Goal: Task Accomplishment & Management: Complete application form

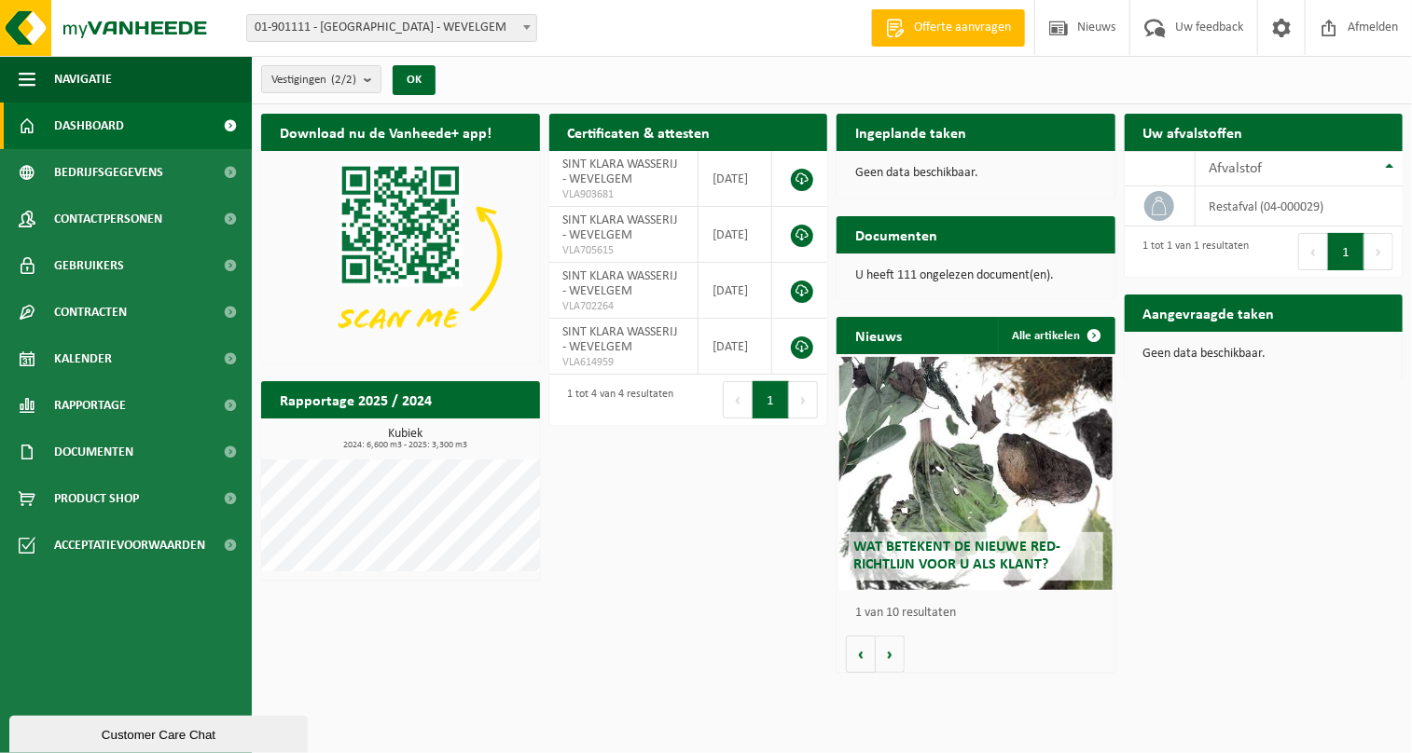
click at [931, 131] on h2 "Ingeplande taken" at bounding box center [910, 132] width 148 height 36
click at [97, 357] on span "Kalender" at bounding box center [83, 359] width 58 height 47
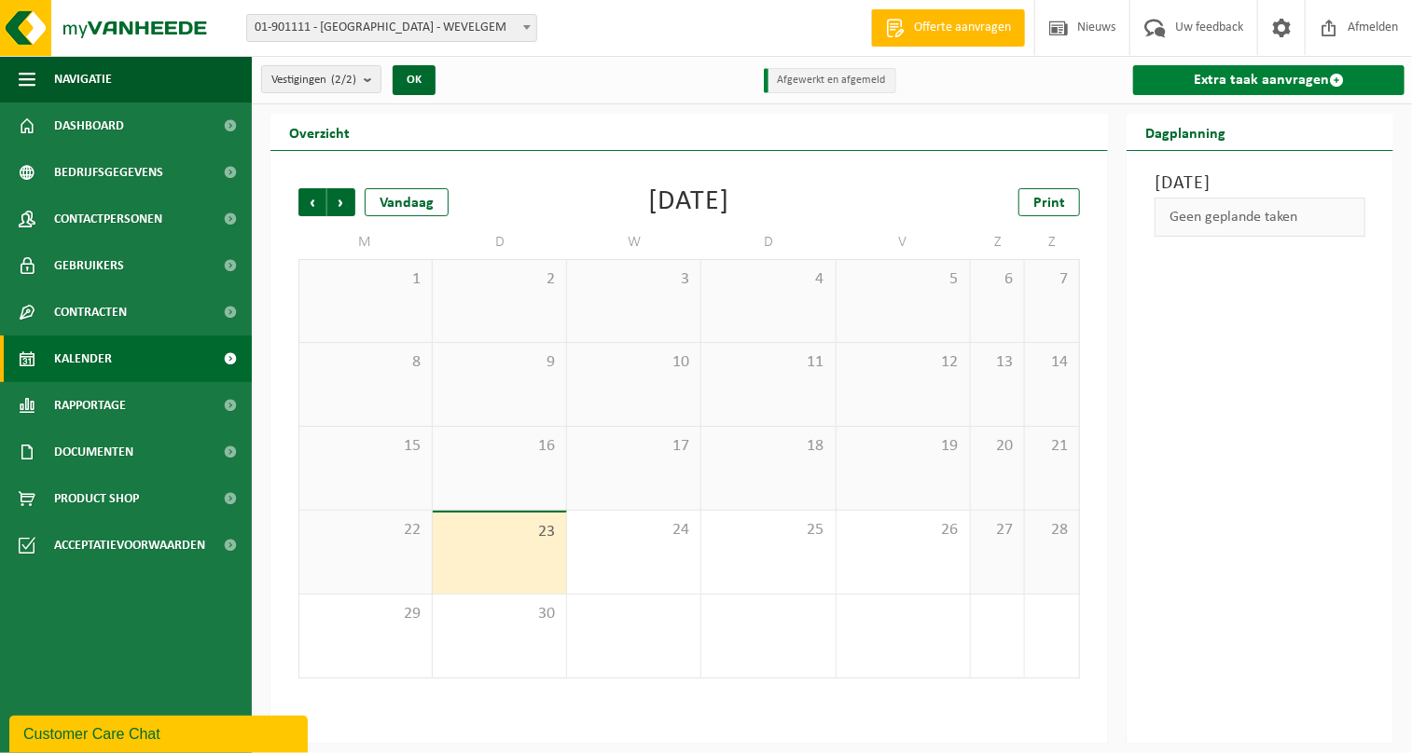
click at [1246, 78] on link "Extra taak aanvragen" at bounding box center [1268, 80] width 271 height 30
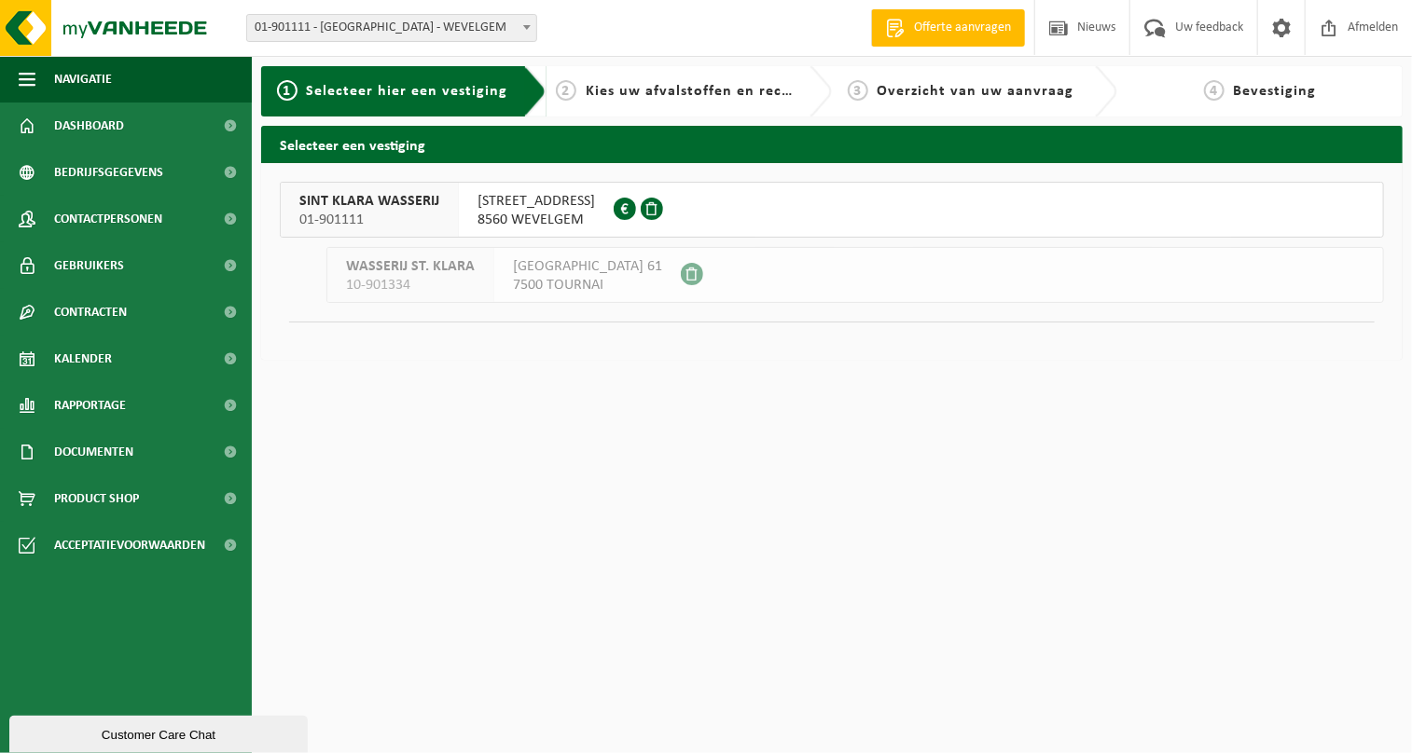
click at [681, 275] on span at bounding box center [692, 274] width 22 height 22
click at [738, 275] on div "WASSERIJ ST. KLARA 10-901334 RUE DU SONDART 61 7500 TOURNAI" at bounding box center [854, 275] width 1057 height 56
click at [681, 273] on span at bounding box center [692, 274] width 22 height 22
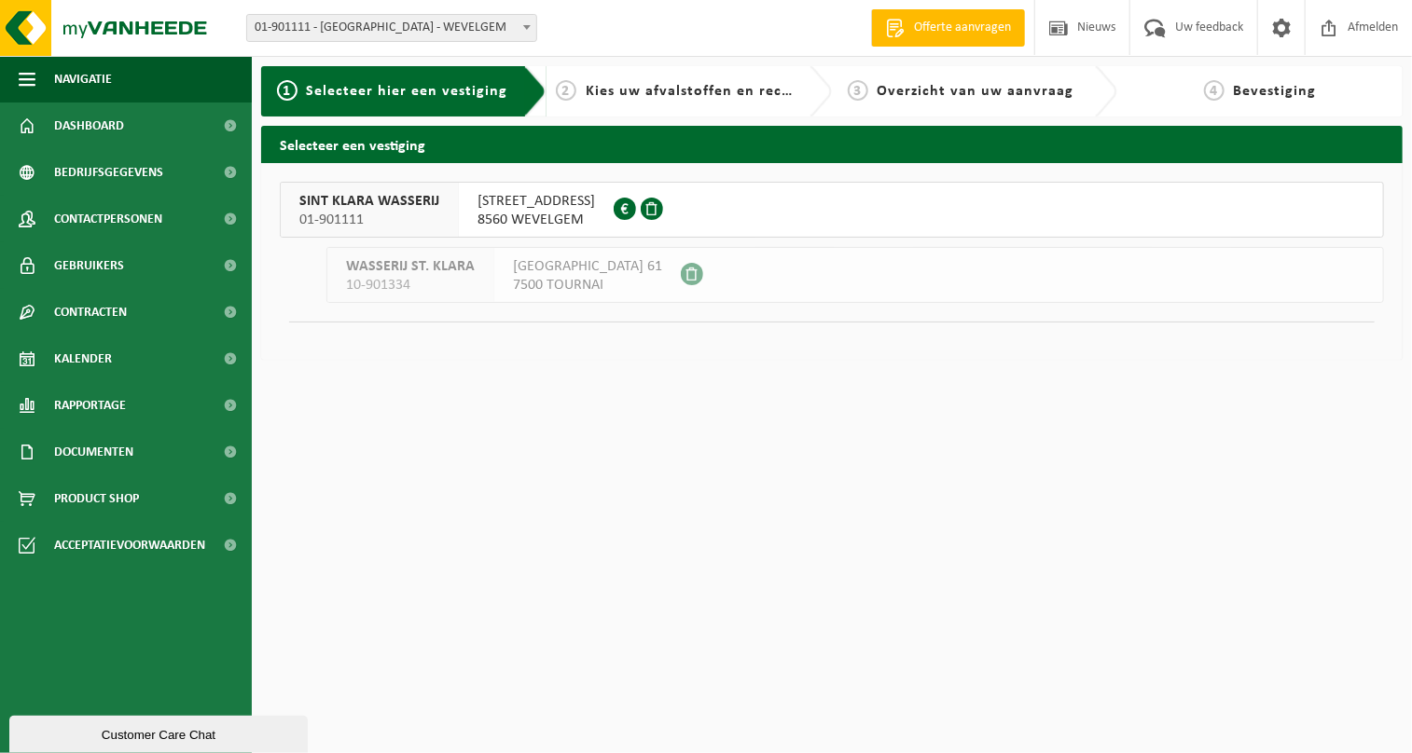
click at [421, 202] on span "SINT KLARA WASSERIJ" at bounding box center [369, 201] width 140 height 19
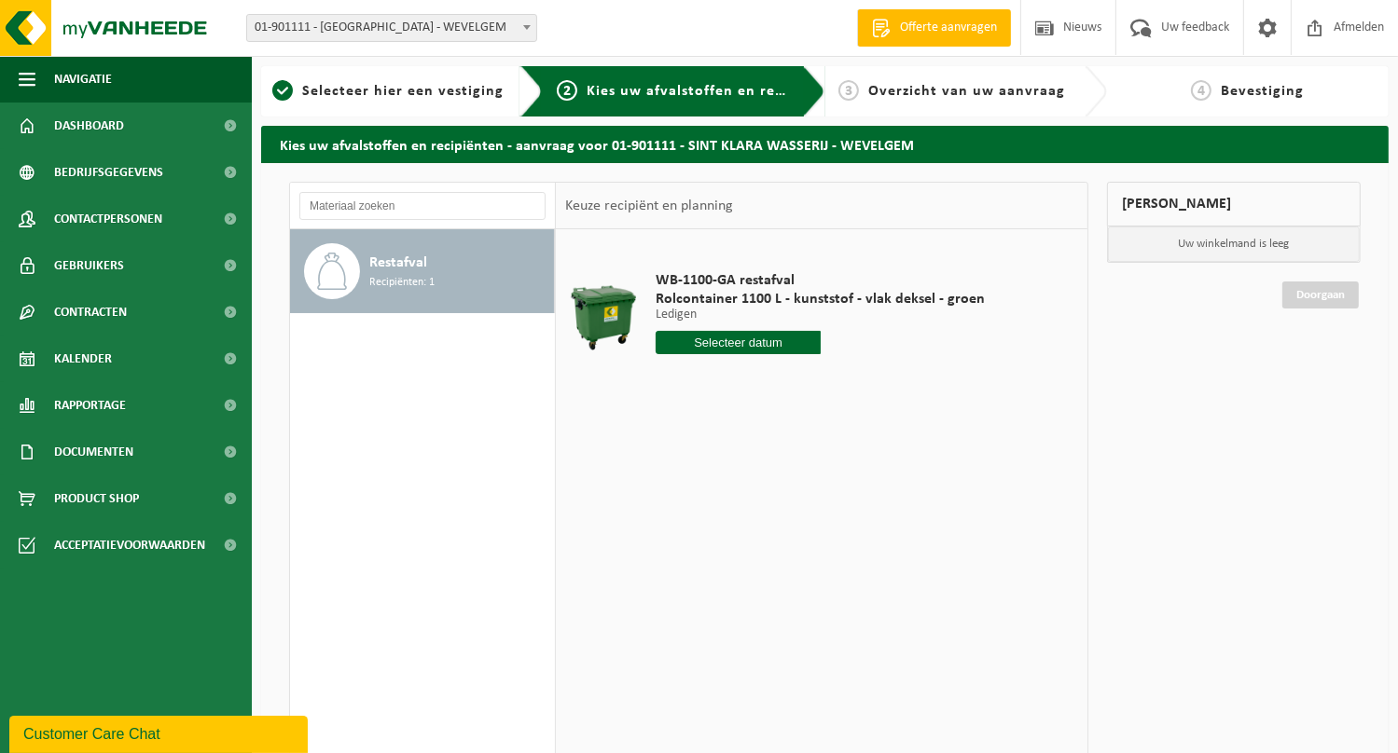
click at [739, 339] on input "text" at bounding box center [738, 342] width 165 height 23
click at [736, 537] on div "24" at bounding box center [739, 538] width 33 height 30
type input "Van 2025-09-24"
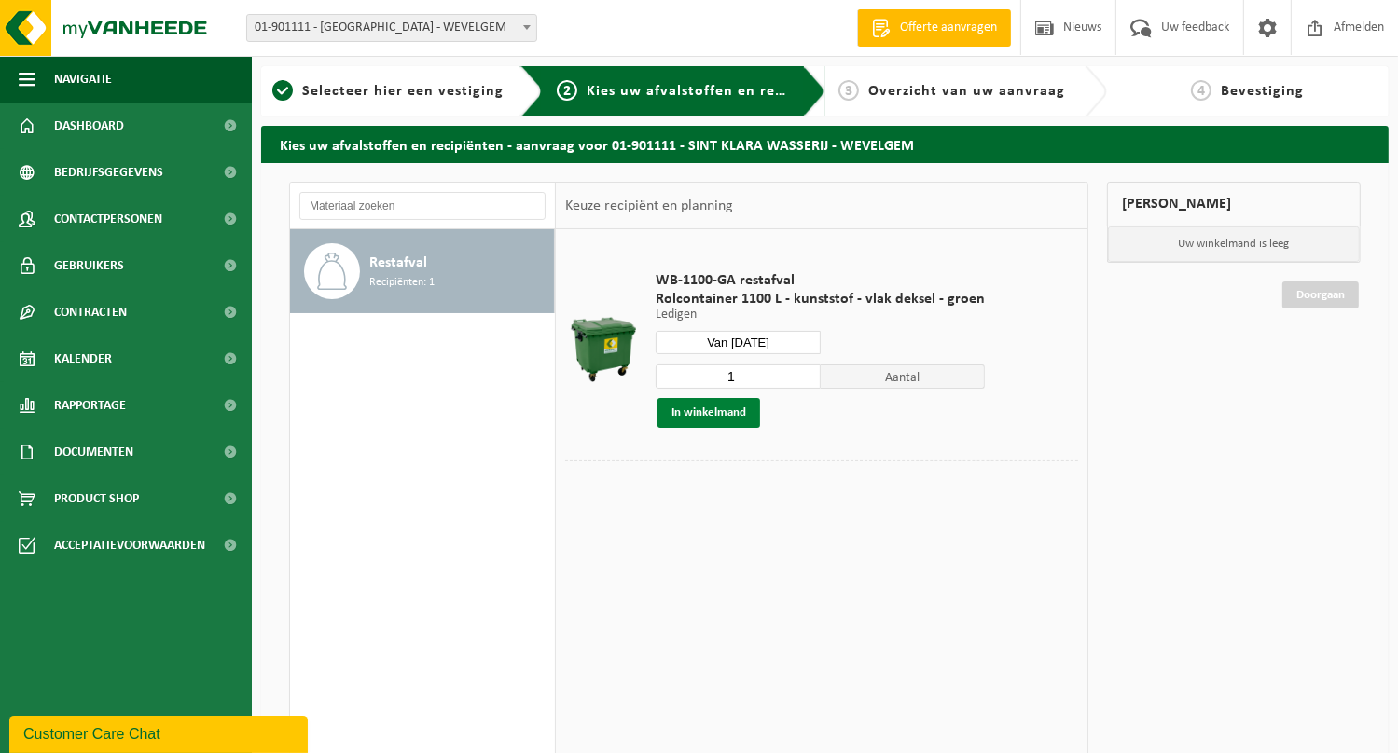
click at [712, 413] on button "In winkelmand" at bounding box center [708, 413] width 103 height 30
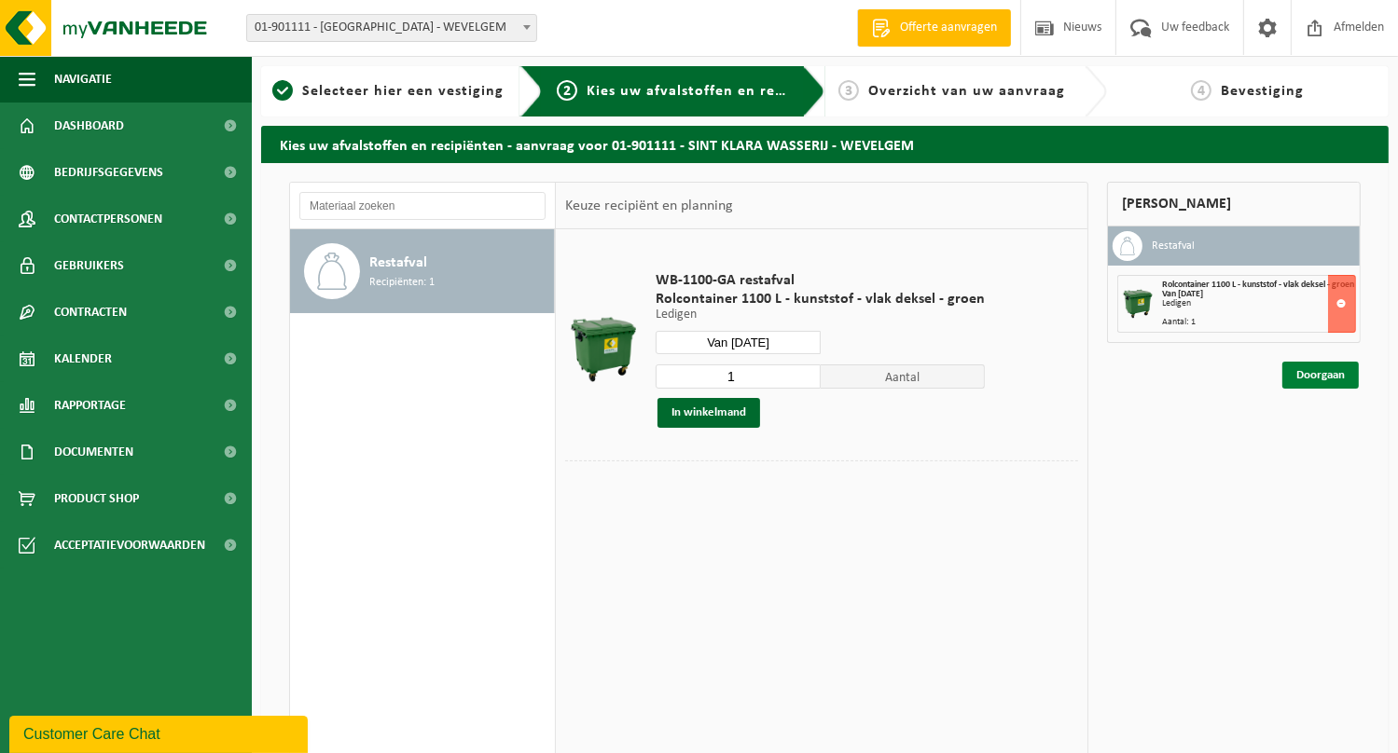
click at [1323, 381] on link "Doorgaan" at bounding box center [1320, 375] width 76 height 27
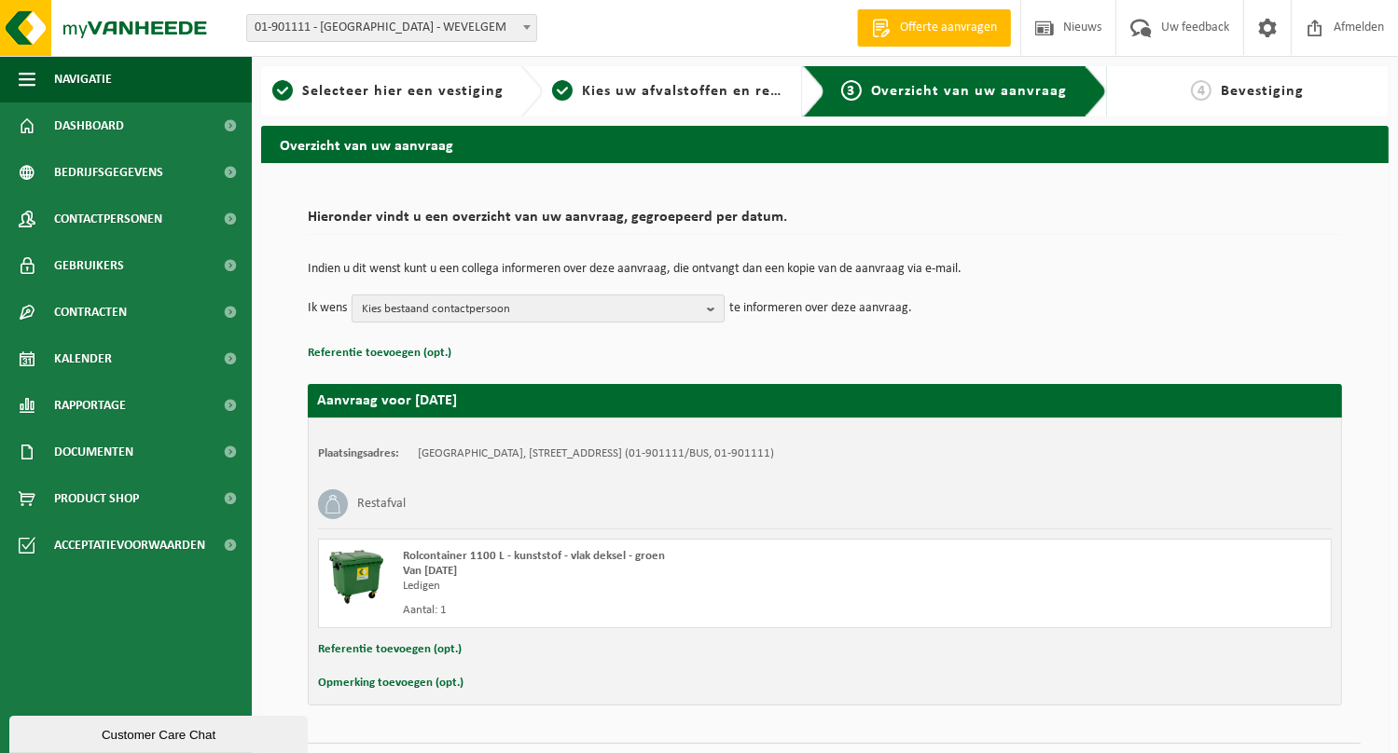
click at [711, 309] on b "button" at bounding box center [715, 309] width 17 height 26
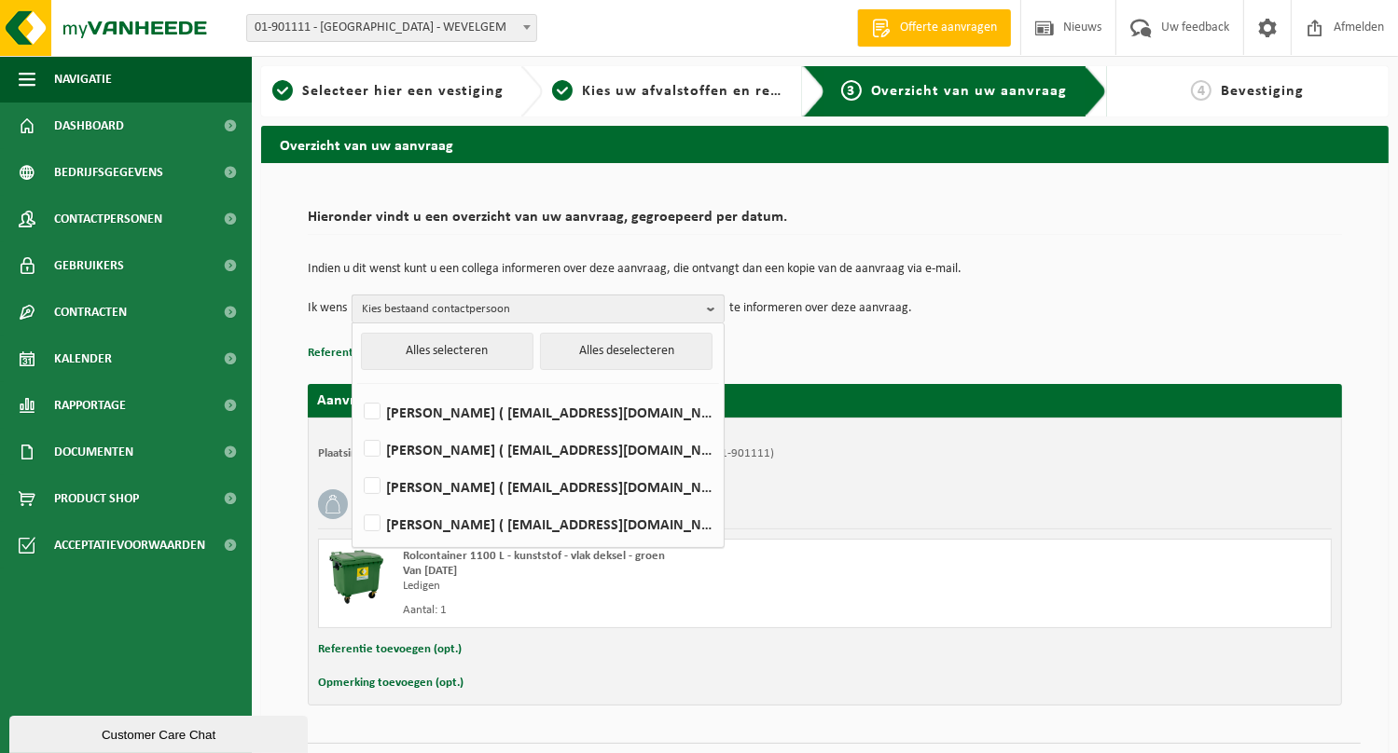
click at [556, 306] on span "Kies bestaand contactpersoon" at bounding box center [531, 310] width 338 height 28
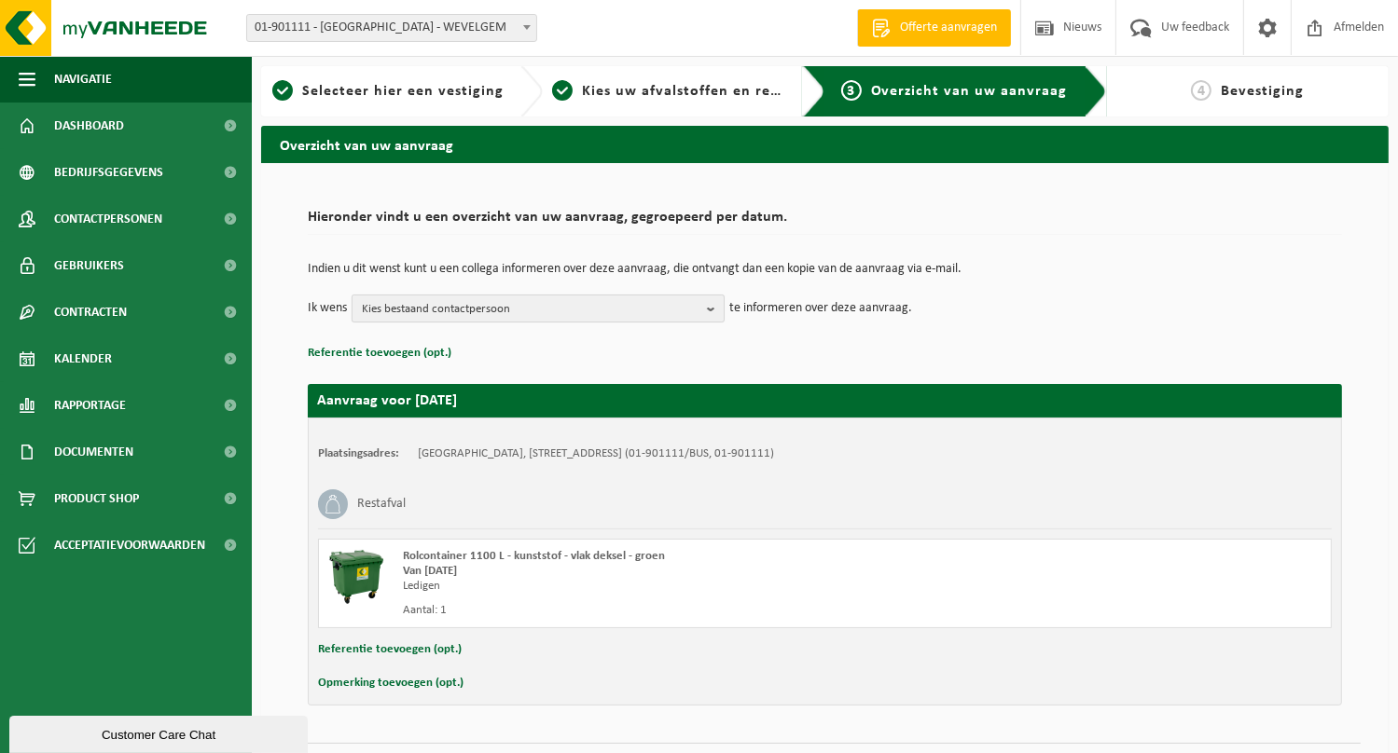
click at [403, 309] on span "Kies bestaand contactpersoon" at bounding box center [531, 310] width 338 height 28
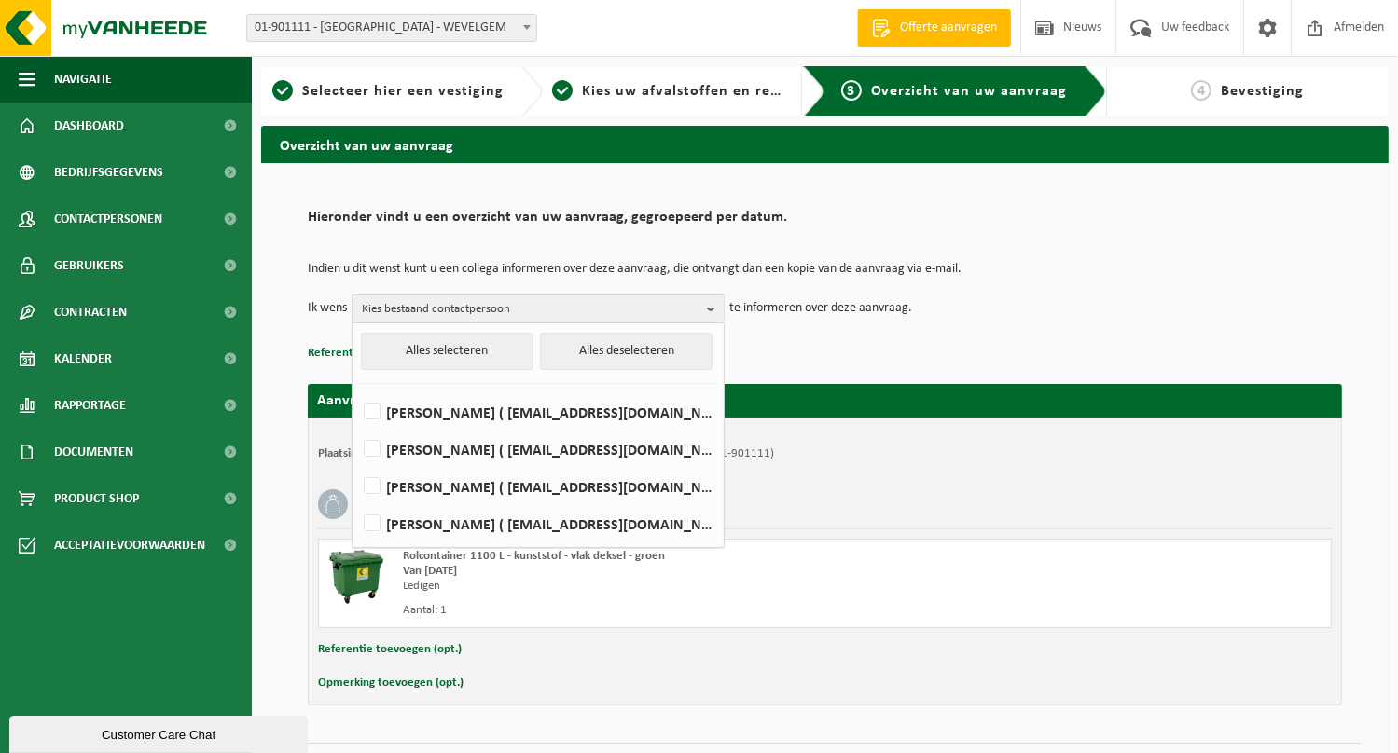
click at [985, 345] on p "Referentie toevoegen (opt.)" at bounding box center [825, 353] width 1034 height 24
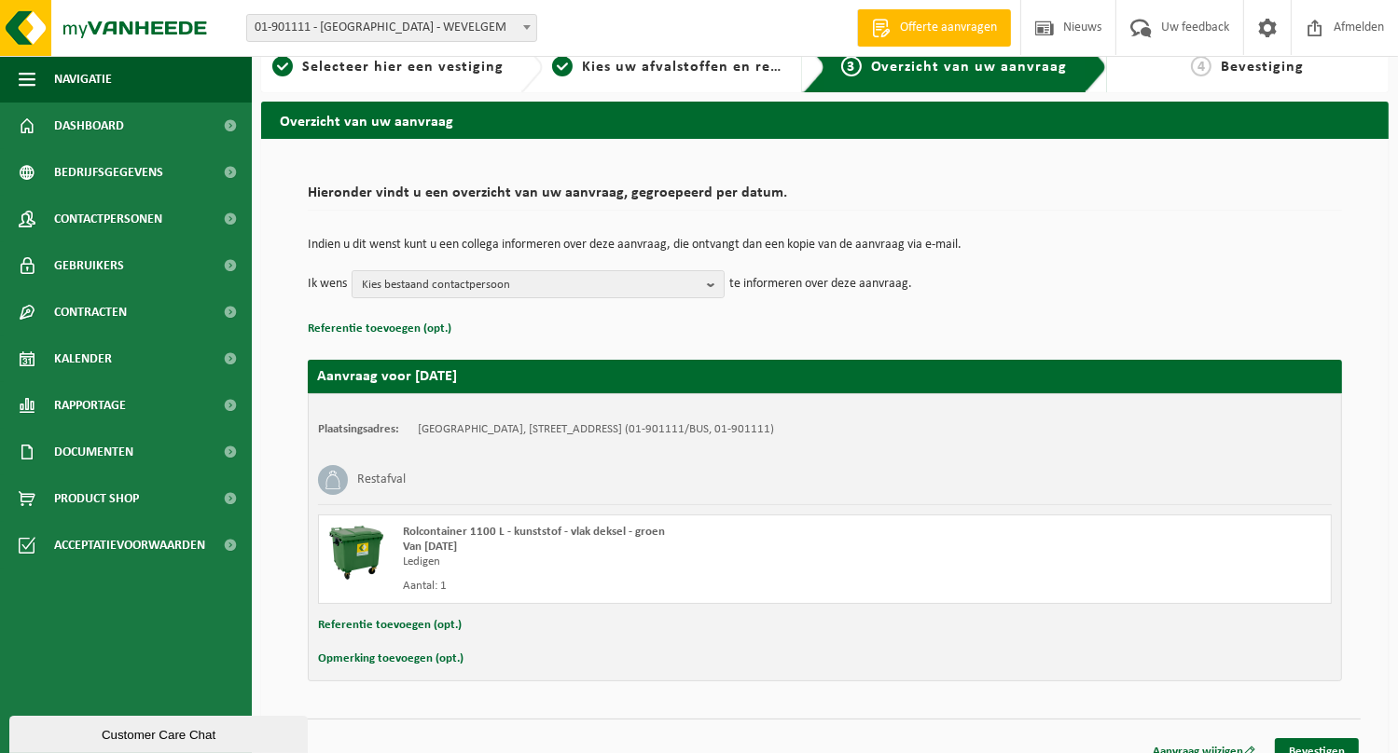
scroll to position [45, 0]
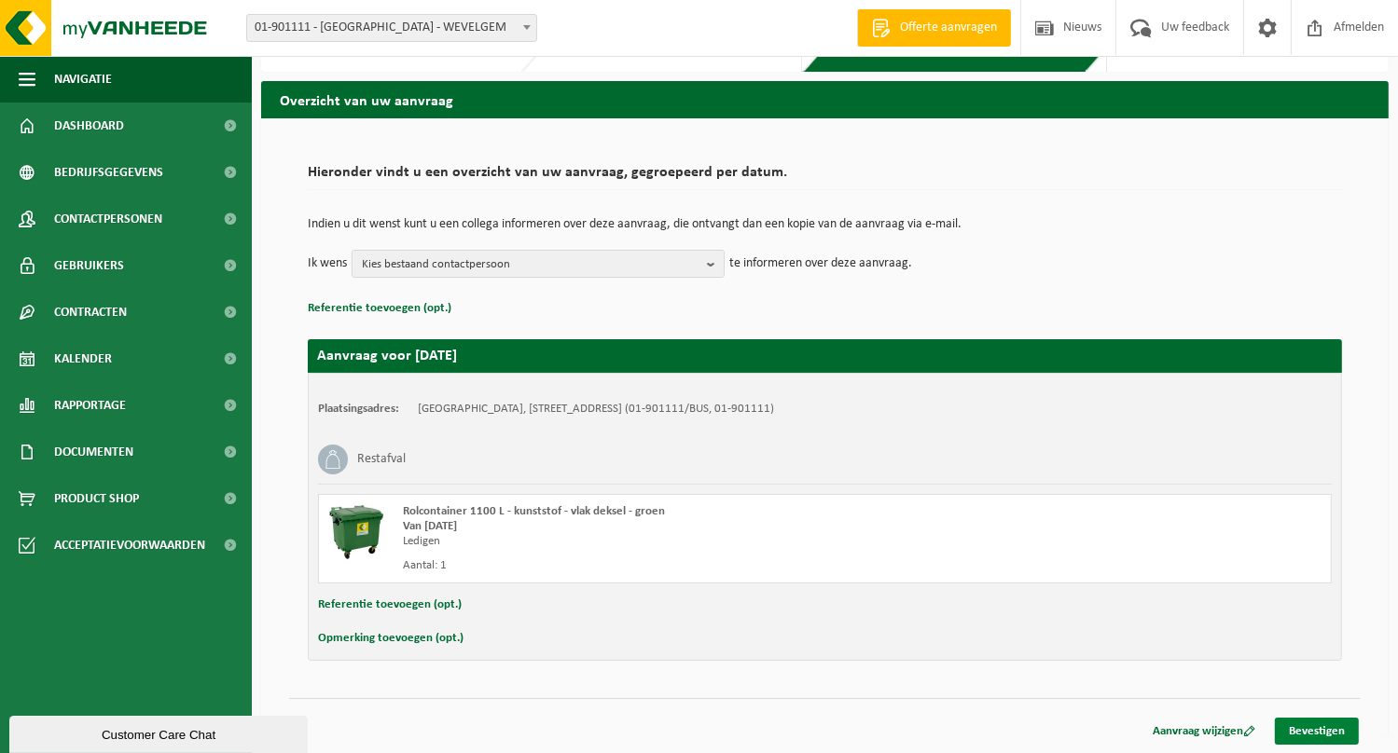
click at [1319, 732] on link "Bevestigen" at bounding box center [1317, 731] width 84 height 27
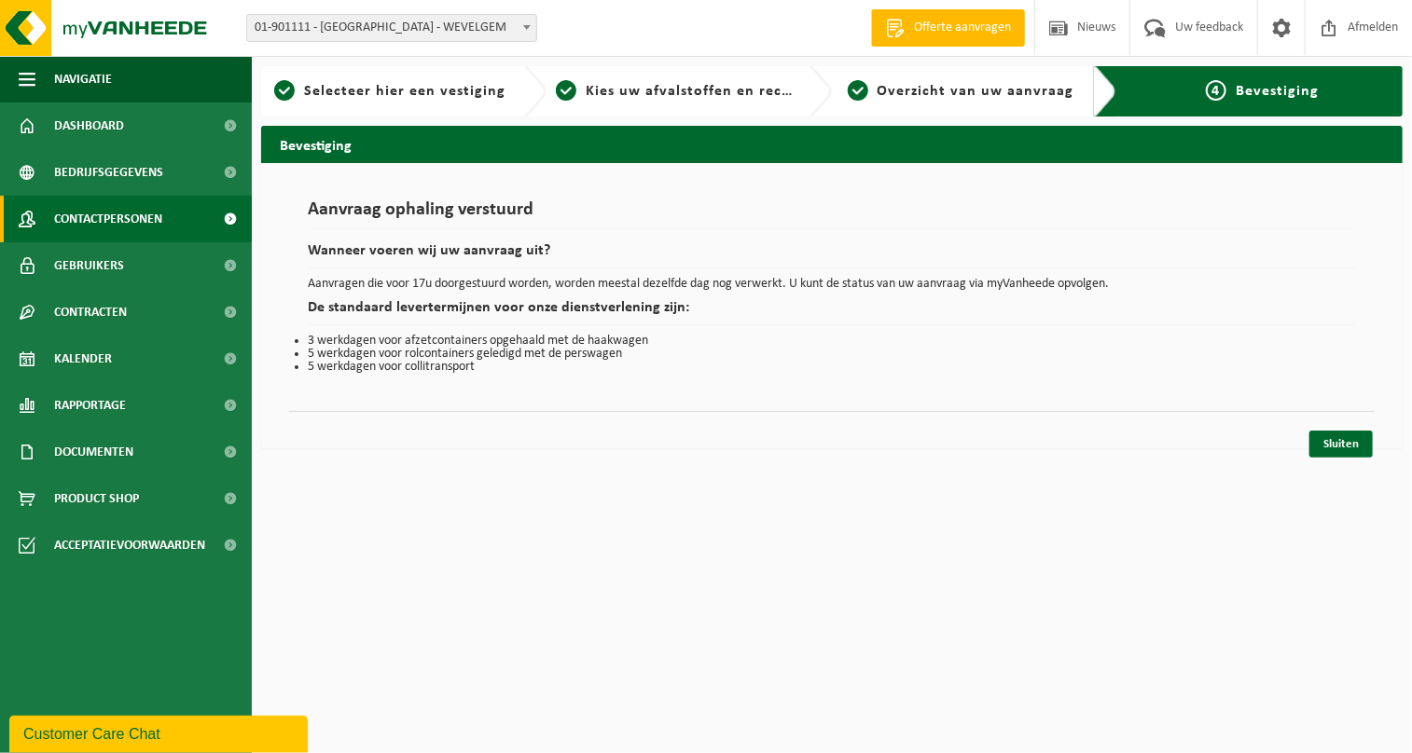
click at [228, 217] on span at bounding box center [231, 219] width 42 height 47
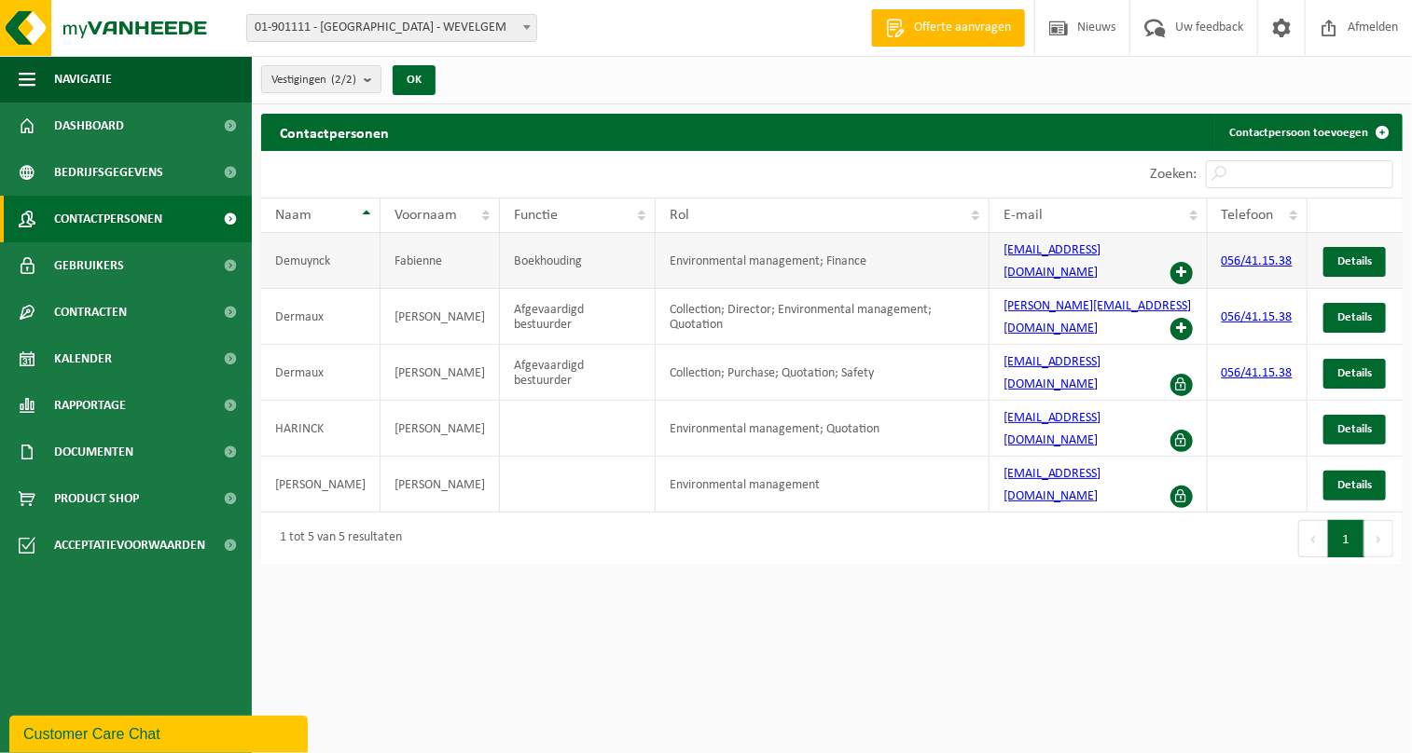
click at [319, 256] on td "Demuynck" at bounding box center [320, 261] width 119 height 56
click at [342, 250] on td "Demuynck" at bounding box center [320, 261] width 119 height 56
click at [413, 249] on td "Fabienne" at bounding box center [439, 261] width 119 height 56
click at [1347, 256] on span "Details" at bounding box center [1354, 262] width 35 height 12
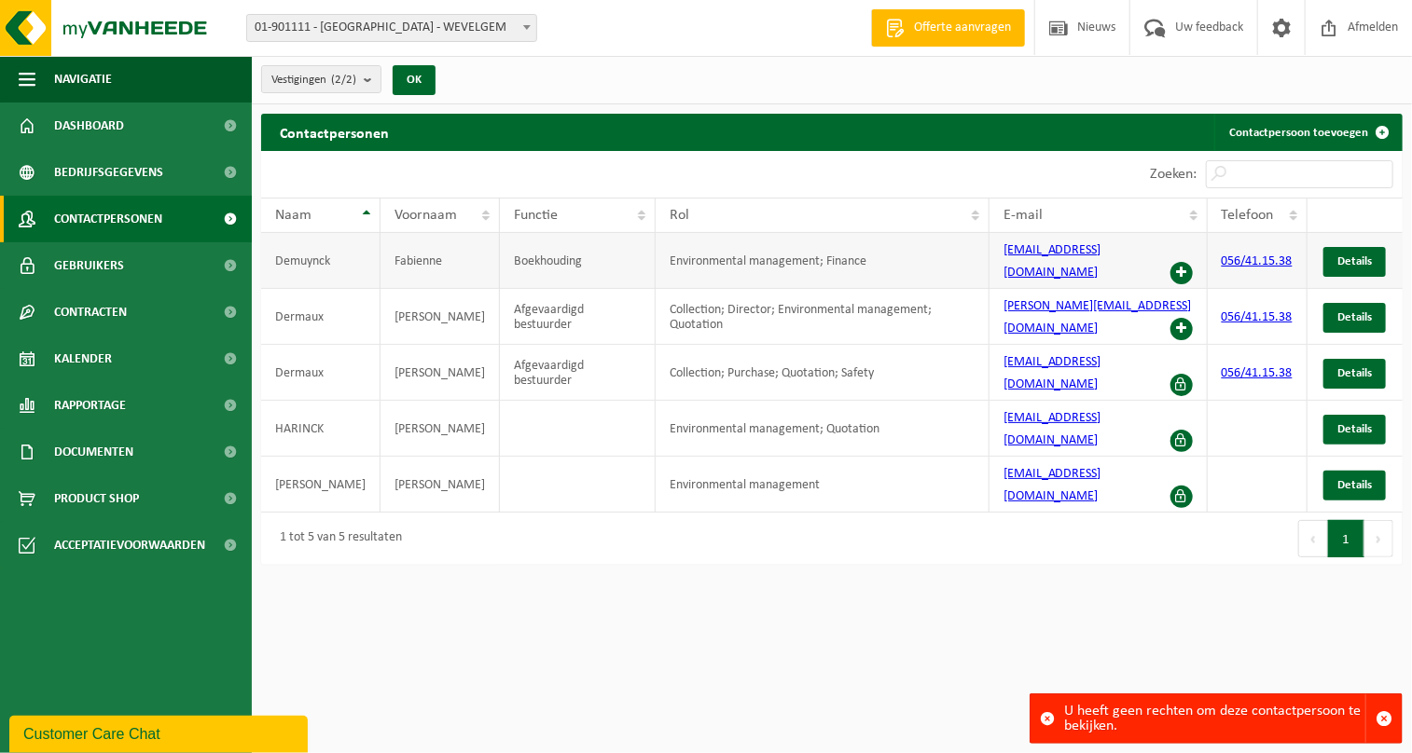
click at [338, 256] on td "Demuynck" at bounding box center [320, 261] width 119 height 56
click at [339, 253] on td "Demuynck" at bounding box center [320, 261] width 119 height 56
click at [323, 258] on td "Demuynck" at bounding box center [320, 261] width 119 height 56
click at [329, 257] on td "Demuynck" at bounding box center [320, 261] width 119 height 56
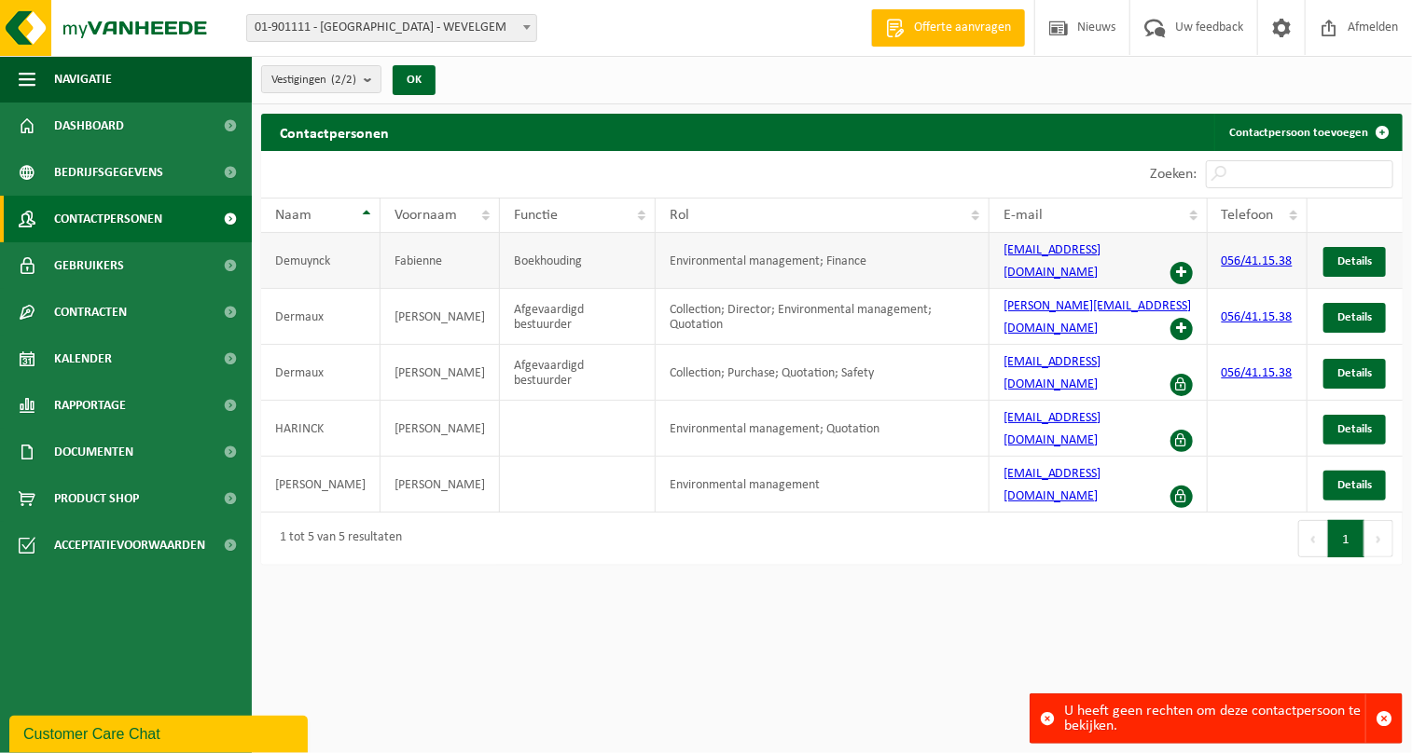
click at [329, 257] on td "Demuynck" at bounding box center [320, 261] width 119 height 56
click at [1349, 256] on span "Details" at bounding box center [1354, 262] width 35 height 12
drag, startPoint x: 351, startPoint y: 257, endPoint x: 780, endPoint y: 541, distance: 514.2
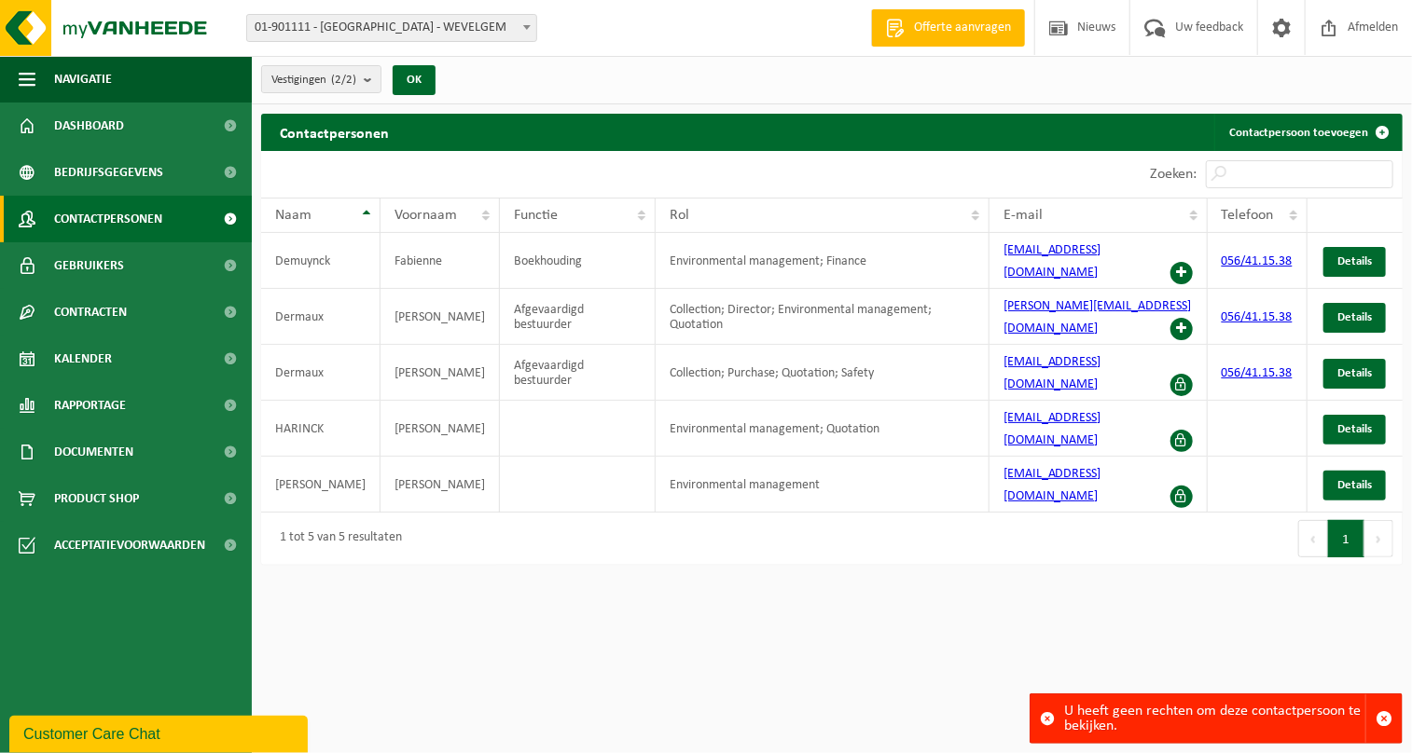
click at [780, 543] on html "Vestiging: 01-901111 - SINT KLARA WASSERIJ - WEVELGEM 10-901334 - WASSERIJ ST. …" at bounding box center [706, 376] width 1412 height 753
click at [357, 210] on th "Naam" at bounding box center [320, 215] width 119 height 35
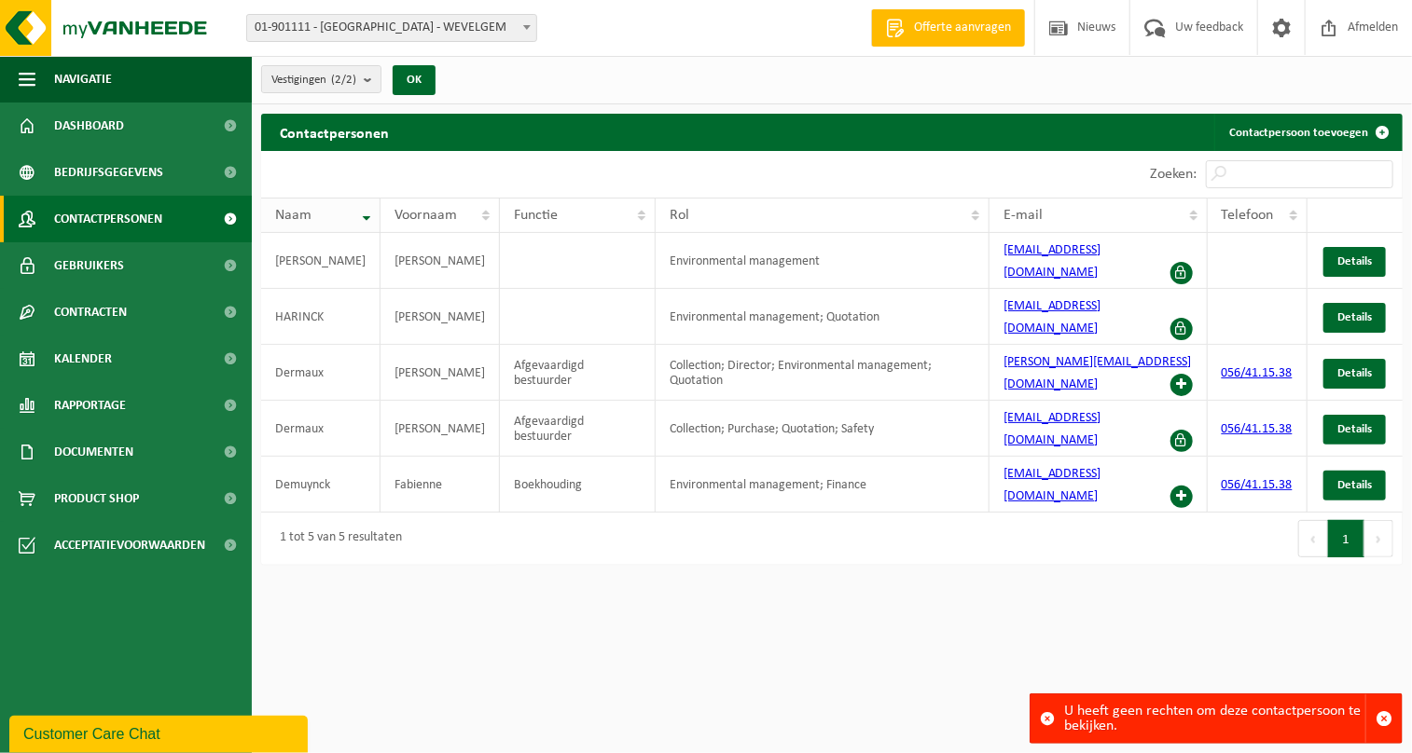
click at [357, 215] on th "Naam" at bounding box center [320, 215] width 119 height 35
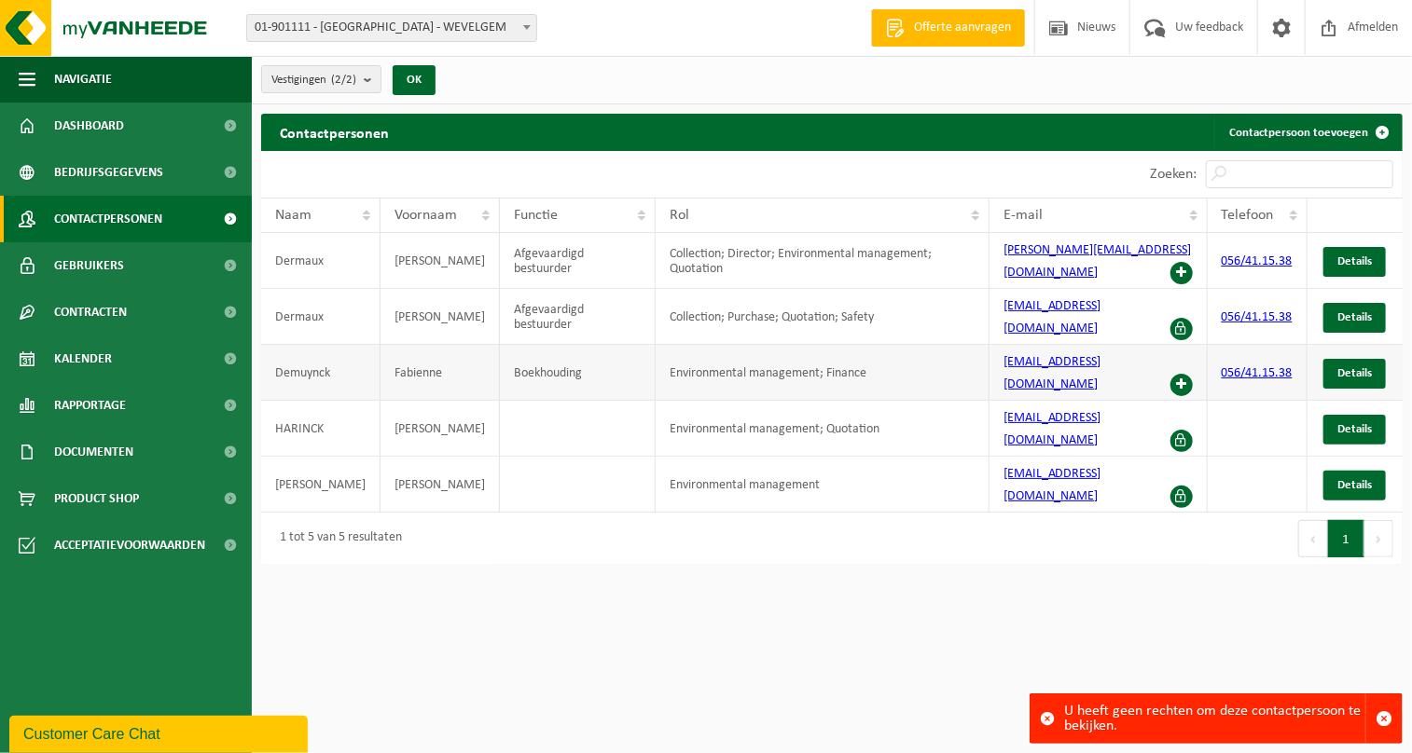
click at [352, 345] on td "Demuynck" at bounding box center [320, 373] width 119 height 56
click at [349, 345] on td "Demuynck" at bounding box center [320, 373] width 119 height 56
click at [328, 345] on td "Demuynck" at bounding box center [320, 373] width 119 height 56
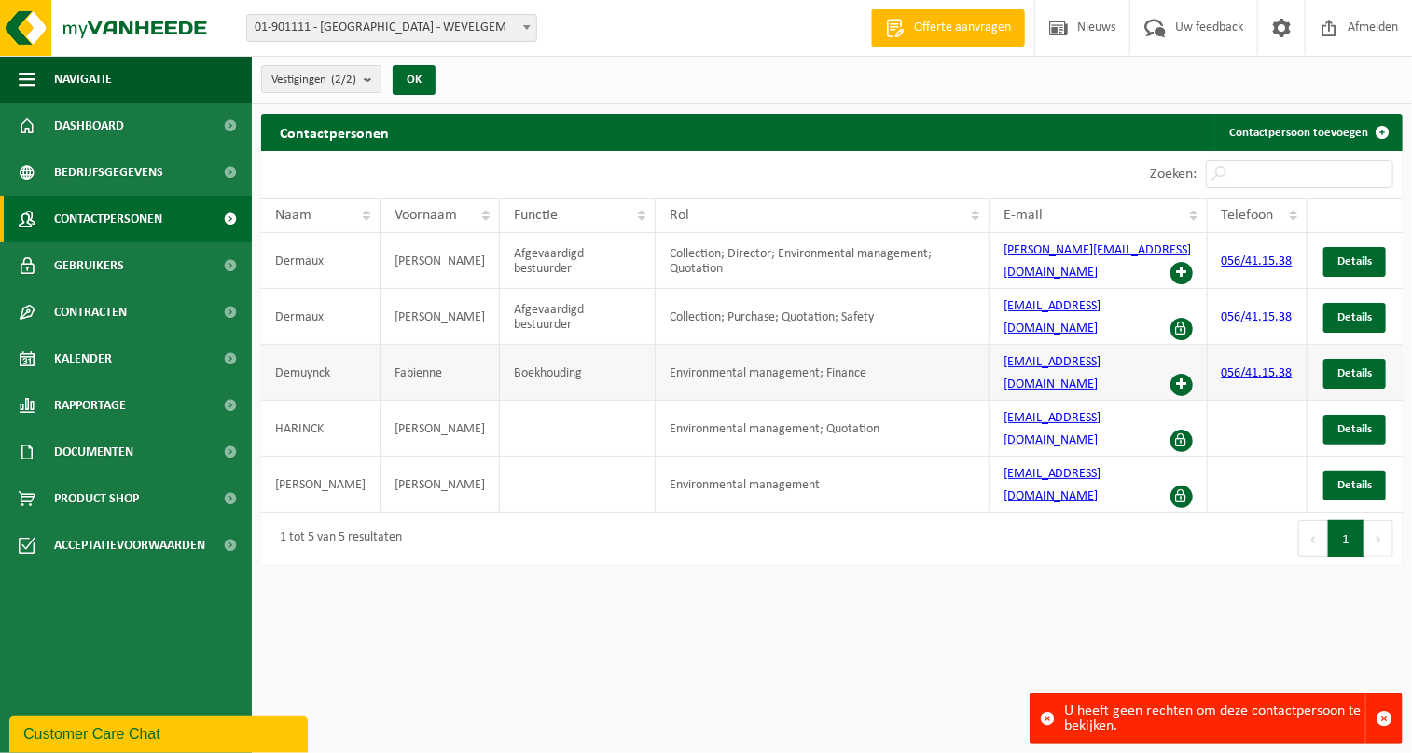
click at [1180, 374] on span at bounding box center [1181, 385] width 22 height 22
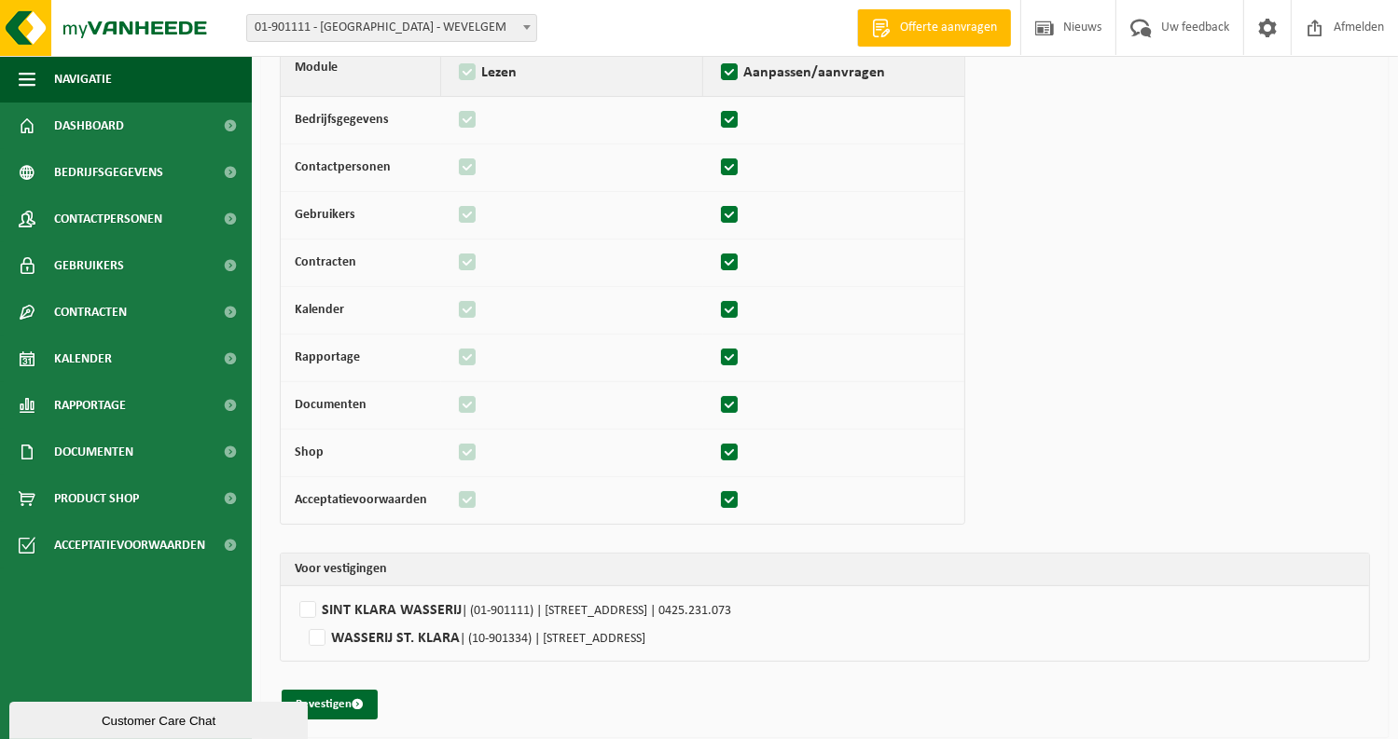
scroll to position [147, 0]
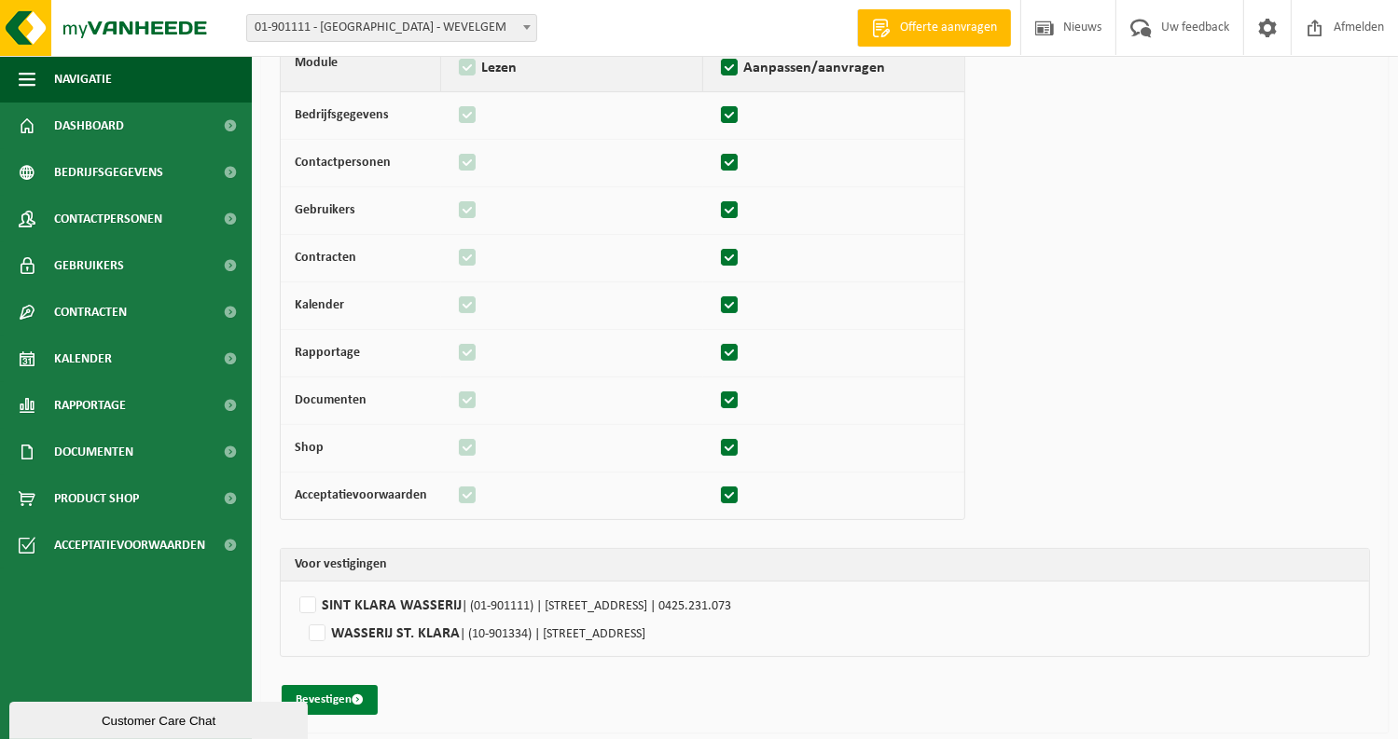
click at [325, 695] on button "Bevestigen" at bounding box center [330, 700] width 96 height 30
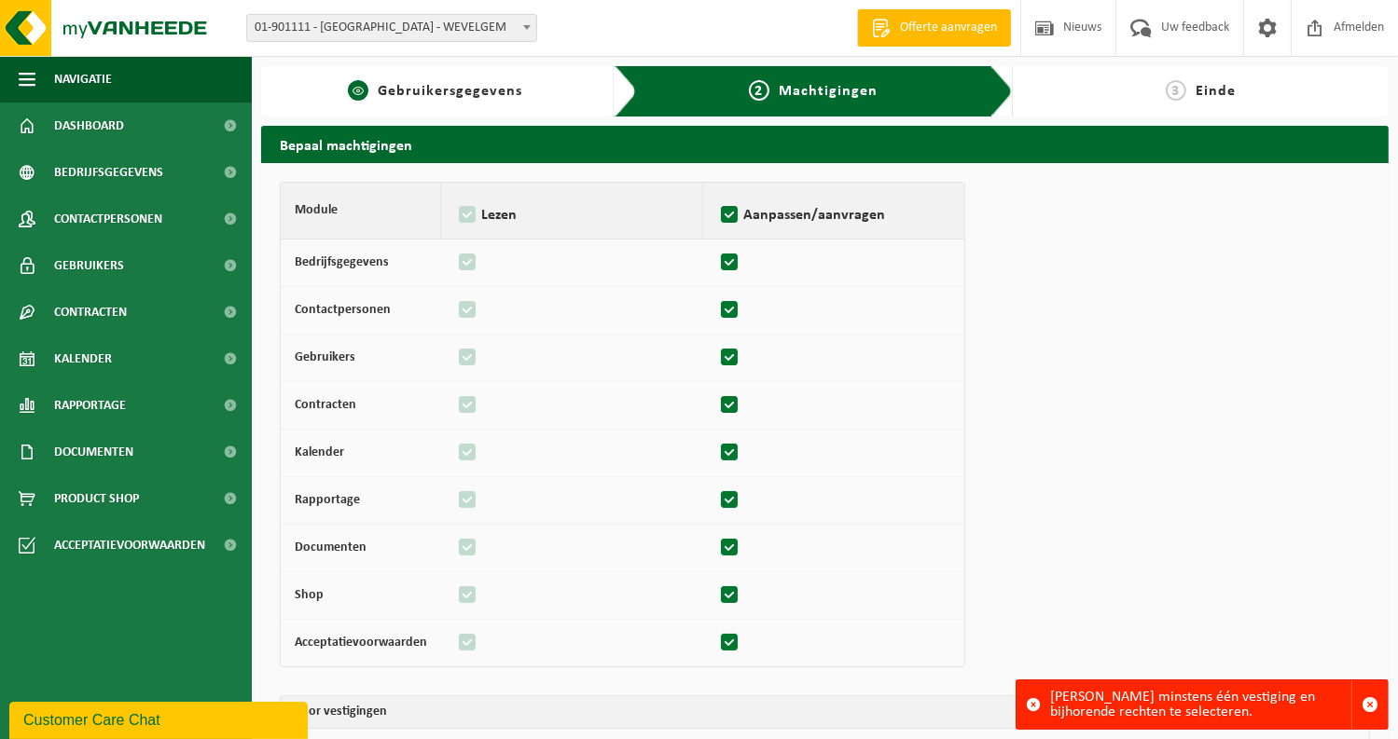
click at [500, 91] on span "Gebruikersgegevens" at bounding box center [450, 91] width 145 height 15
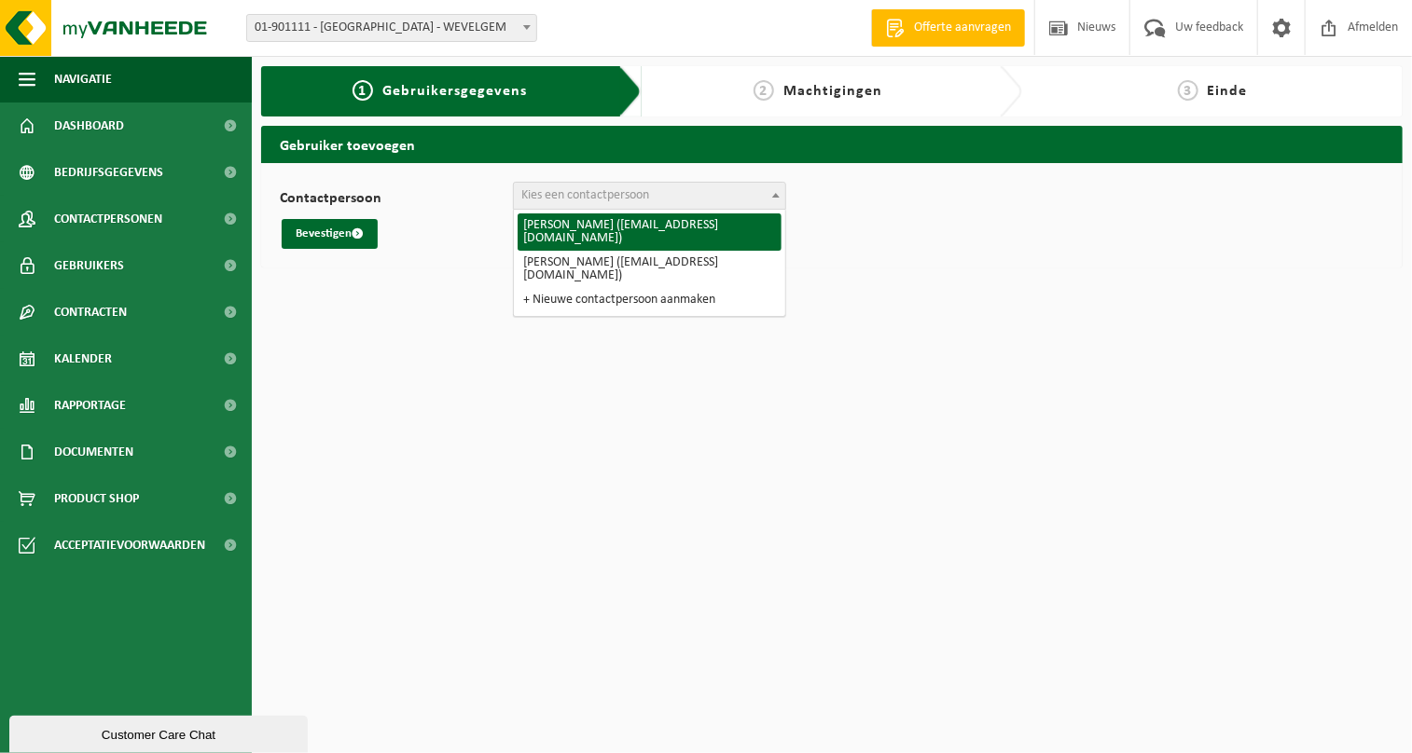
click at [775, 196] on b at bounding box center [775, 195] width 7 height 5
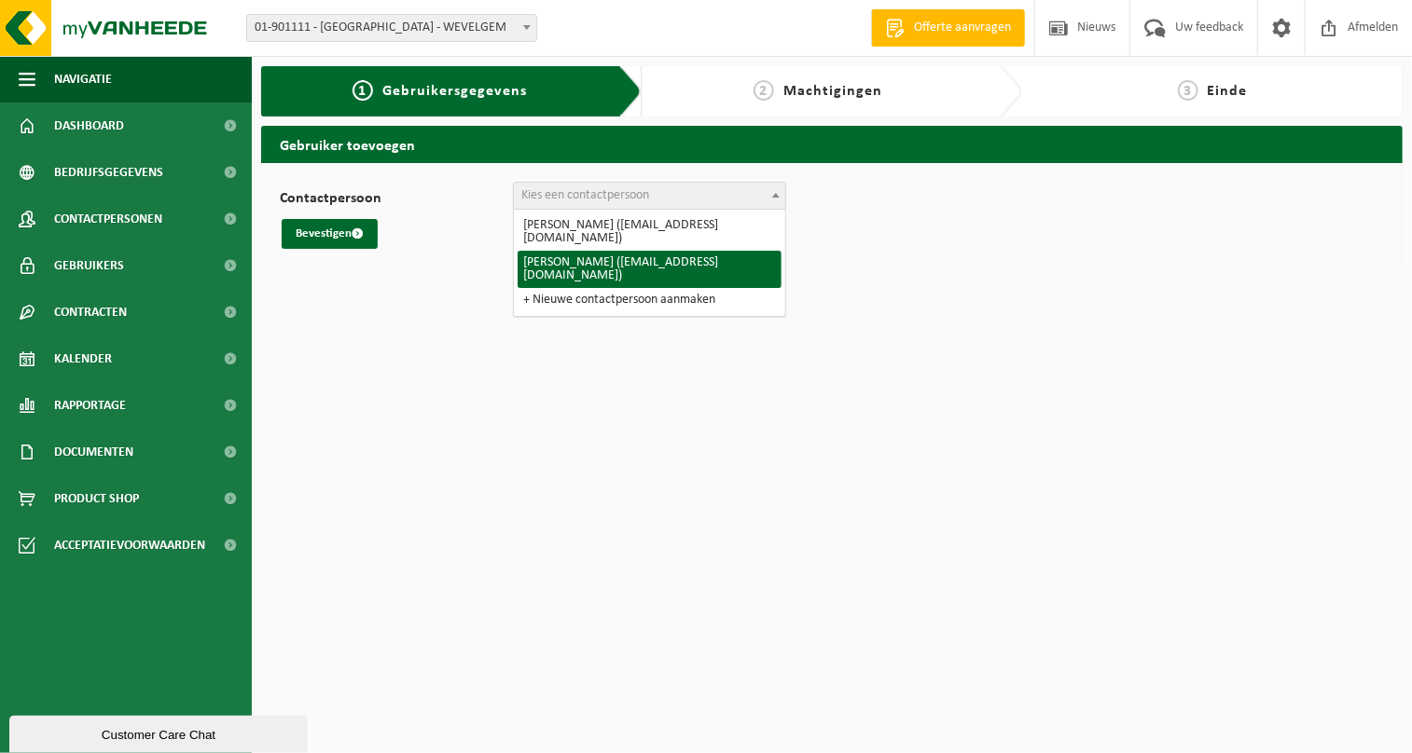
select select "15879"
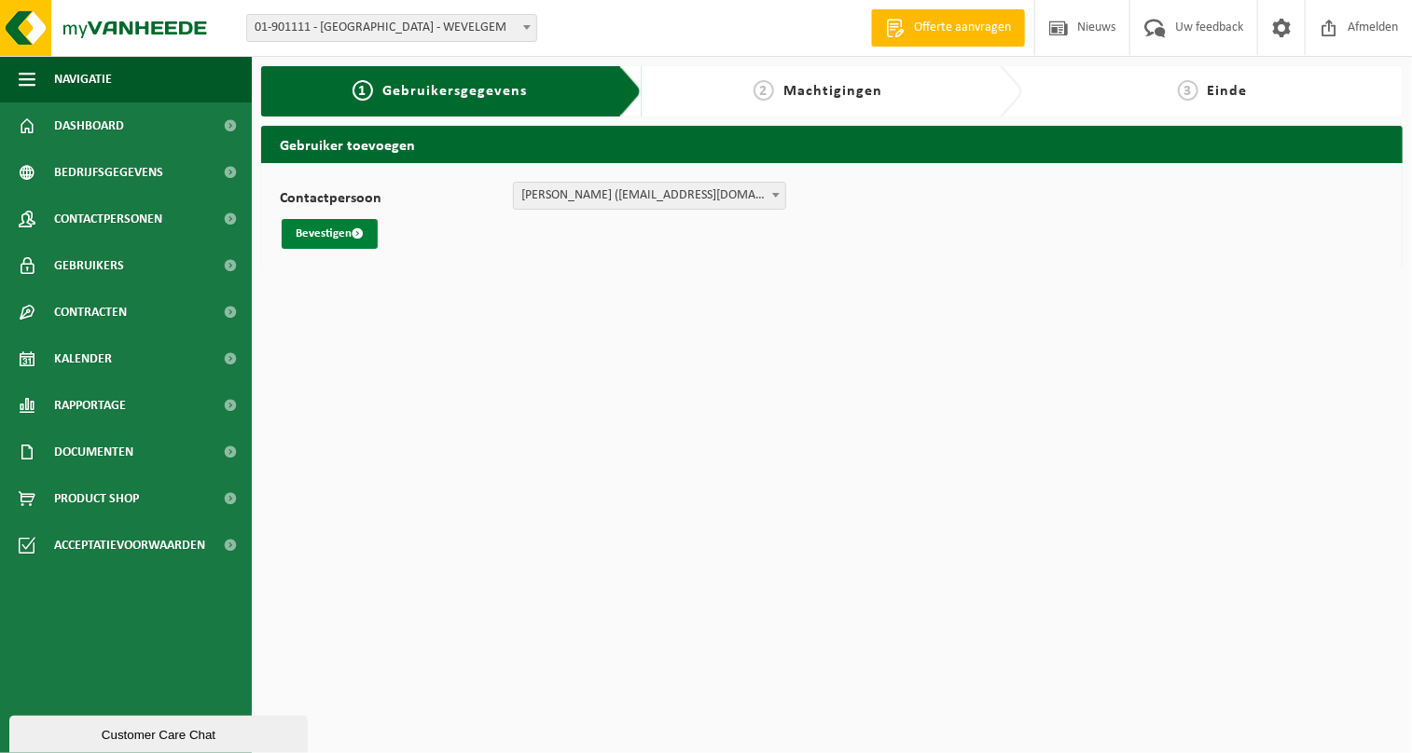
click at [313, 230] on button "Bevestigen" at bounding box center [330, 234] width 96 height 30
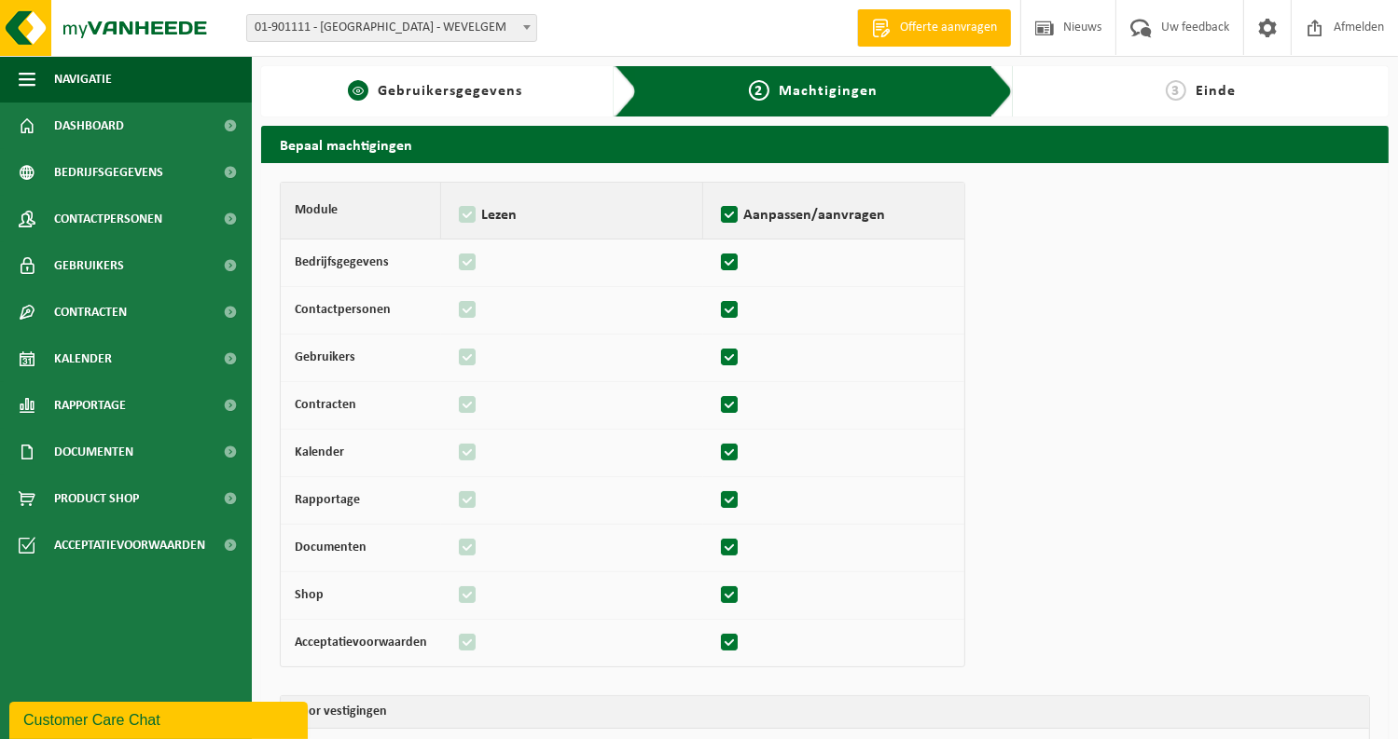
click at [459, 91] on span "Gebruikersgegevens" at bounding box center [450, 91] width 145 height 15
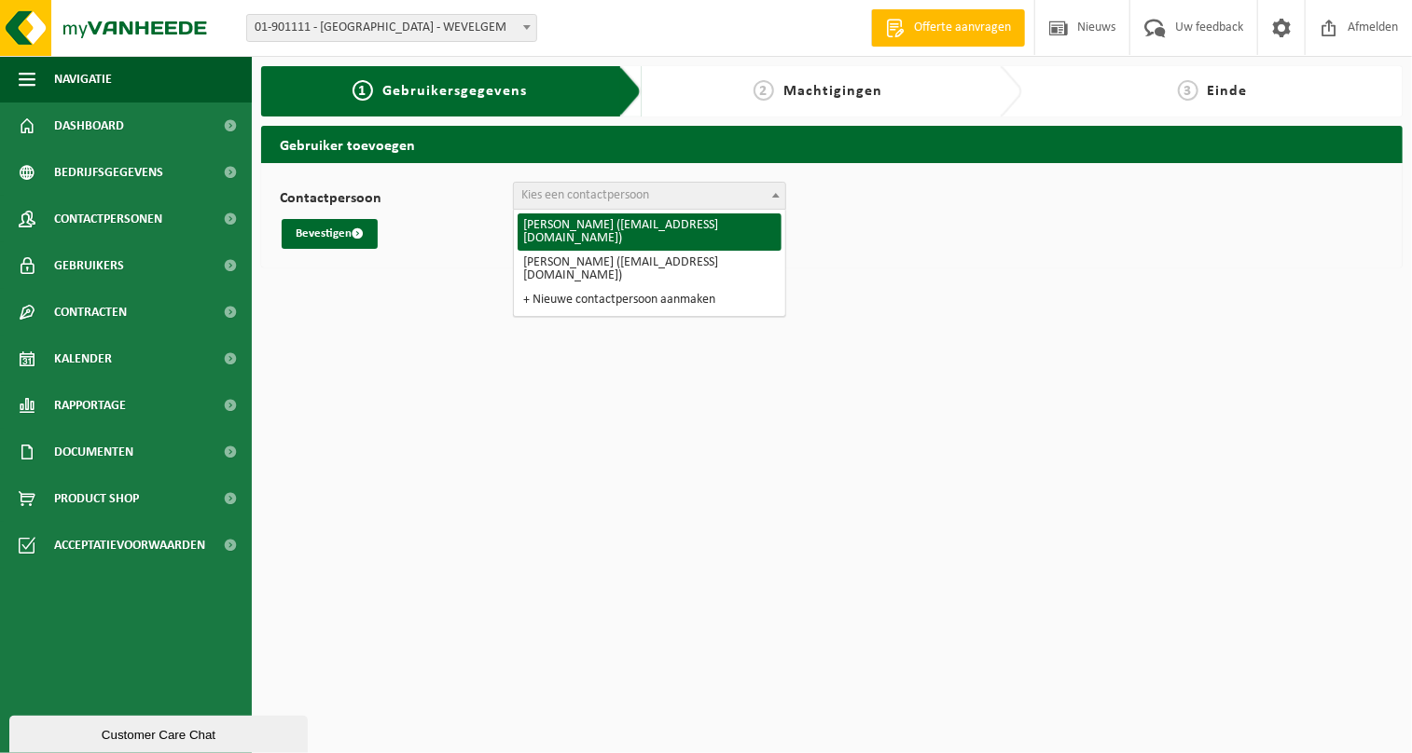
click at [775, 194] on b at bounding box center [775, 195] width 7 height 5
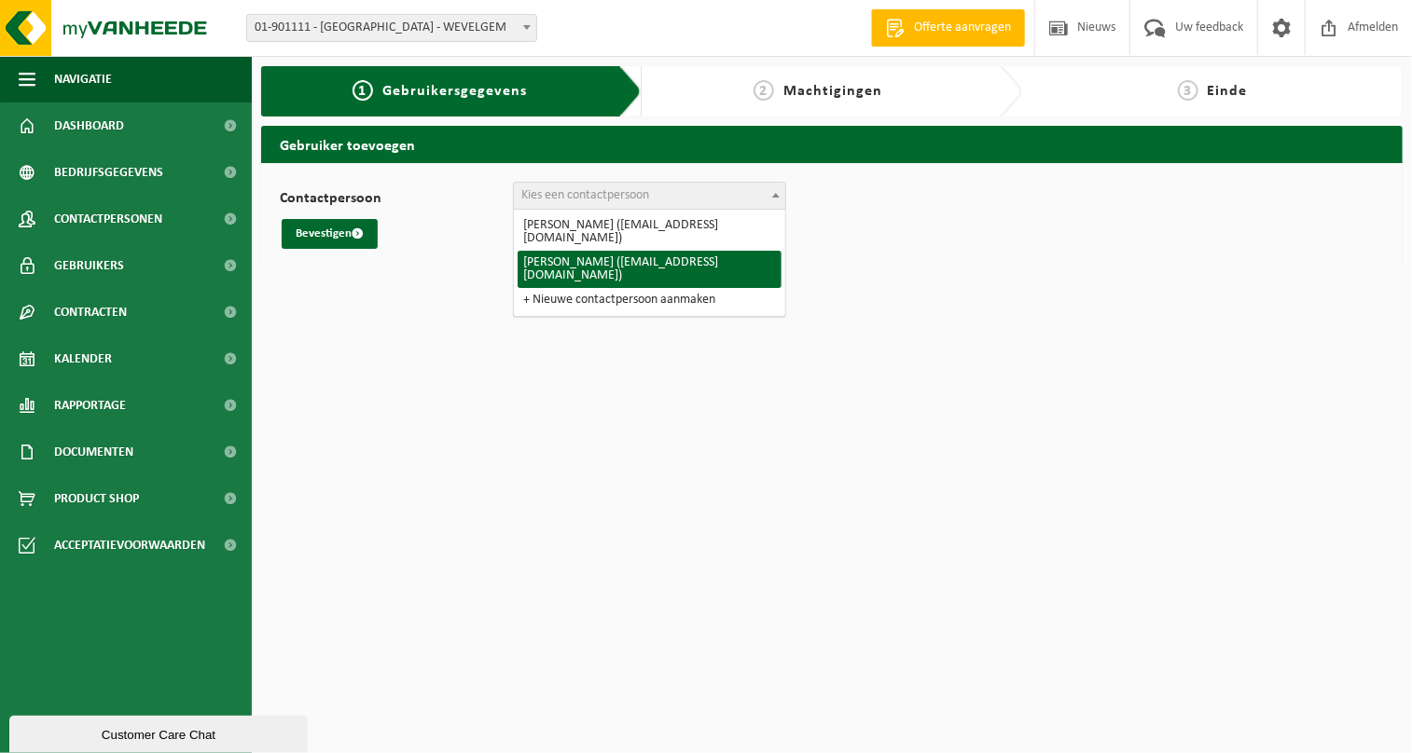
select select "15879"
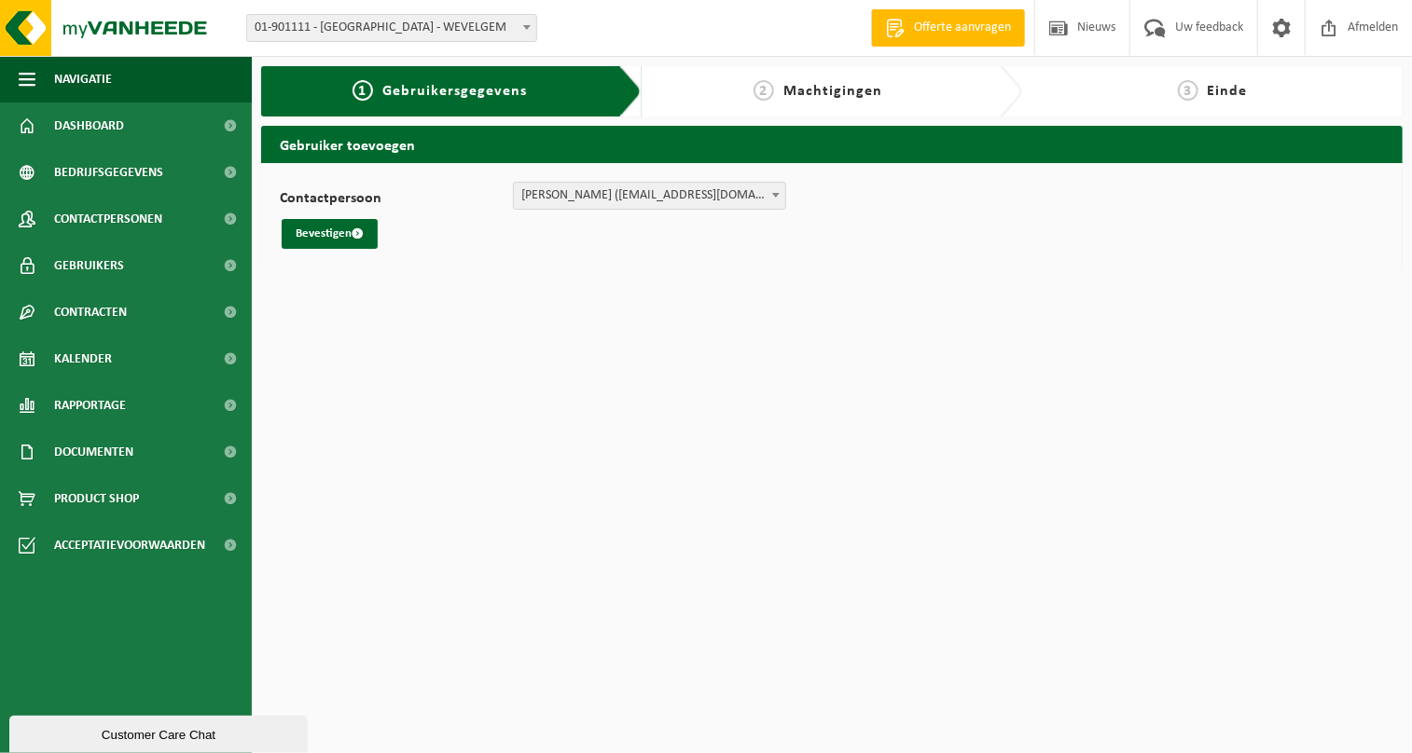
click at [608, 249] on div "Contactpersoon [PERSON_NAME] ([PERSON_NAME][EMAIL_ADDRESS][DOMAIN_NAME]) [PERSO…" at bounding box center [831, 215] width 1141 height 104
click at [485, 256] on div "Contactpersoon [PERSON_NAME] ([PERSON_NAME][EMAIL_ADDRESS][DOMAIN_NAME]) [PERSO…" at bounding box center [831, 215] width 1141 height 104
click at [325, 234] on button "Bevestigen" at bounding box center [330, 234] width 96 height 30
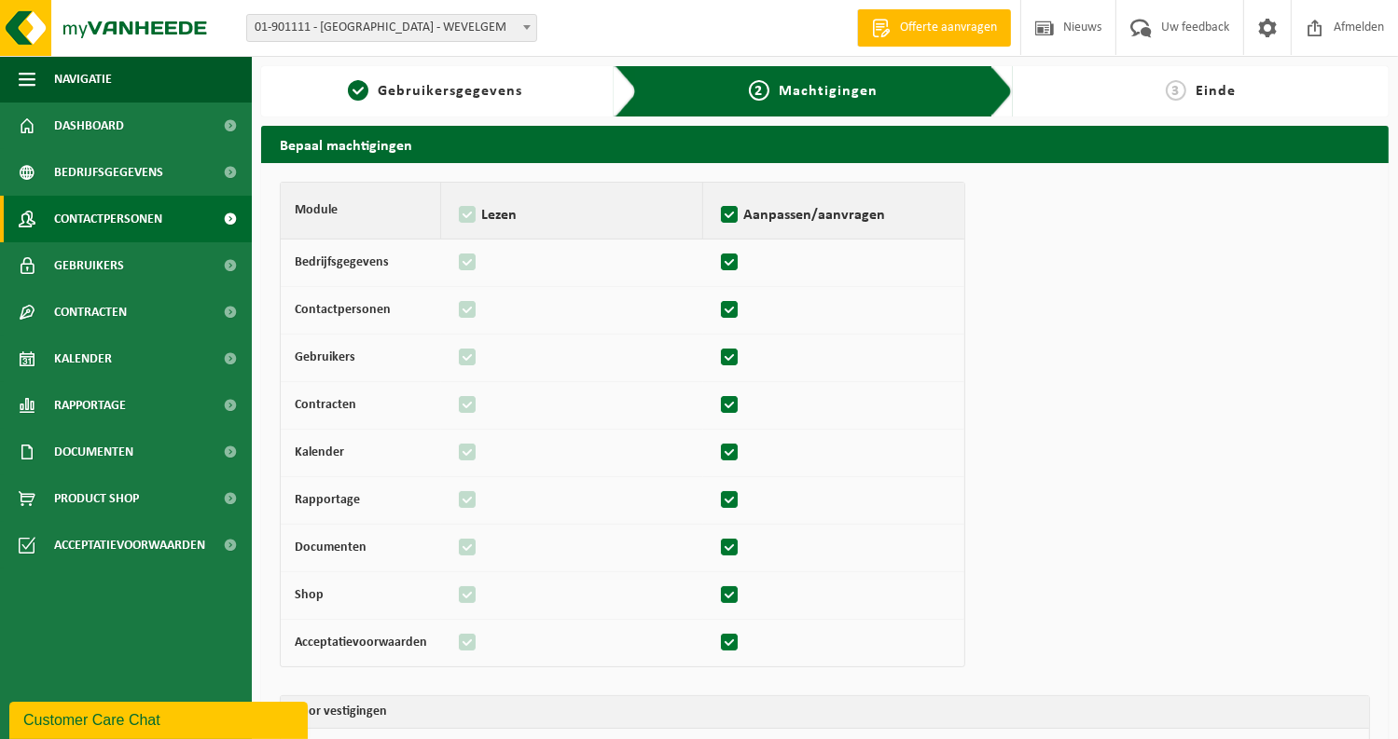
click at [98, 218] on span "Contactpersonen" at bounding box center [108, 219] width 108 height 47
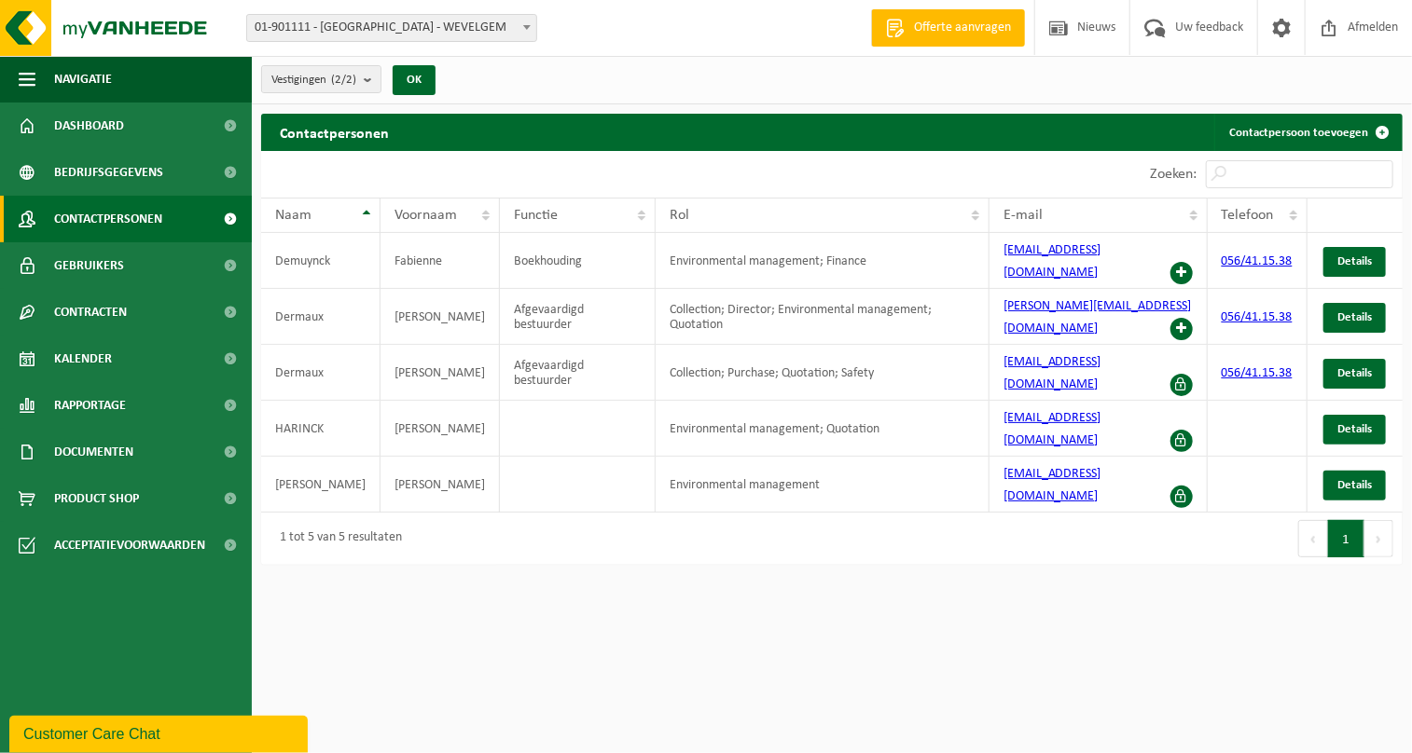
click at [558, 513] on div "1 tot 5 van 5 resultaten" at bounding box center [546, 539] width 571 height 52
click at [702, 401] on td "Environmental management; Quotation" at bounding box center [823, 429] width 334 height 56
click at [703, 401] on td "Environmental management; Quotation" at bounding box center [823, 429] width 334 height 56
click at [642, 544] on html "Vestiging: 01-901111 - SINT KLARA WASSERIJ - WEVELGEM 10-901334 - WASSERIJ ST. …" at bounding box center [706, 376] width 1412 height 753
